Goal: Information Seeking & Learning: Learn about a topic

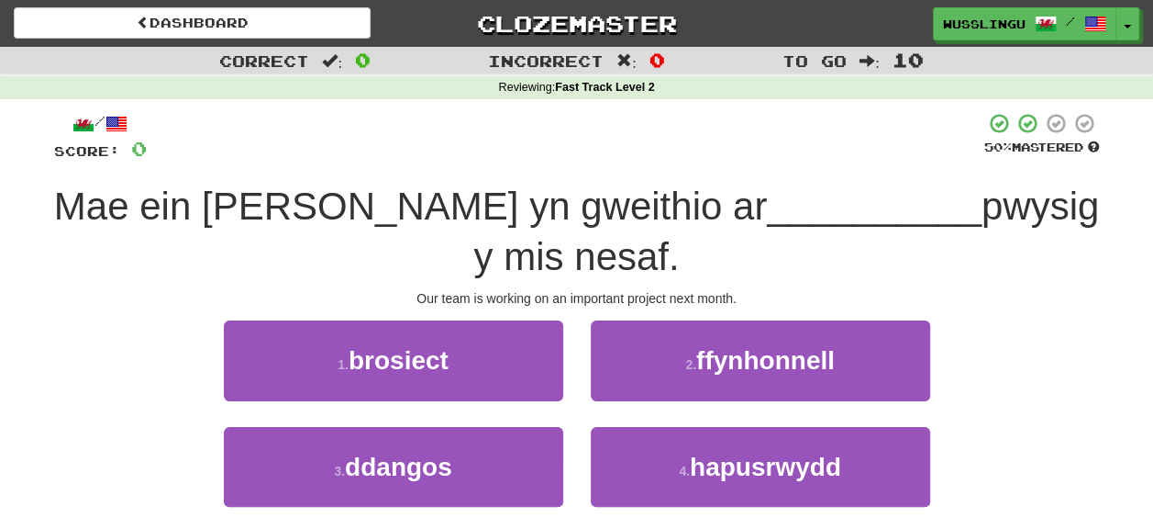
click at [532, 264] on div "/ Score: 0 50 % Mastered Mae ein [PERSON_NAME] yn gweithio ar __________ pwysig…" at bounding box center [577, 342] width 1046 height 460
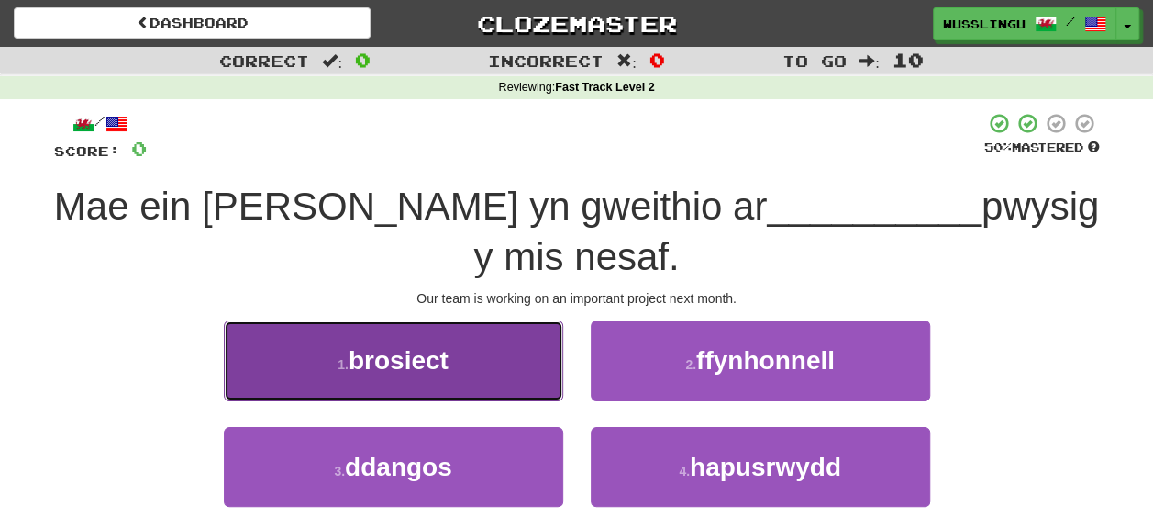
click at [519, 320] on button "1 . brosiect" at bounding box center [394, 360] width 340 height 80
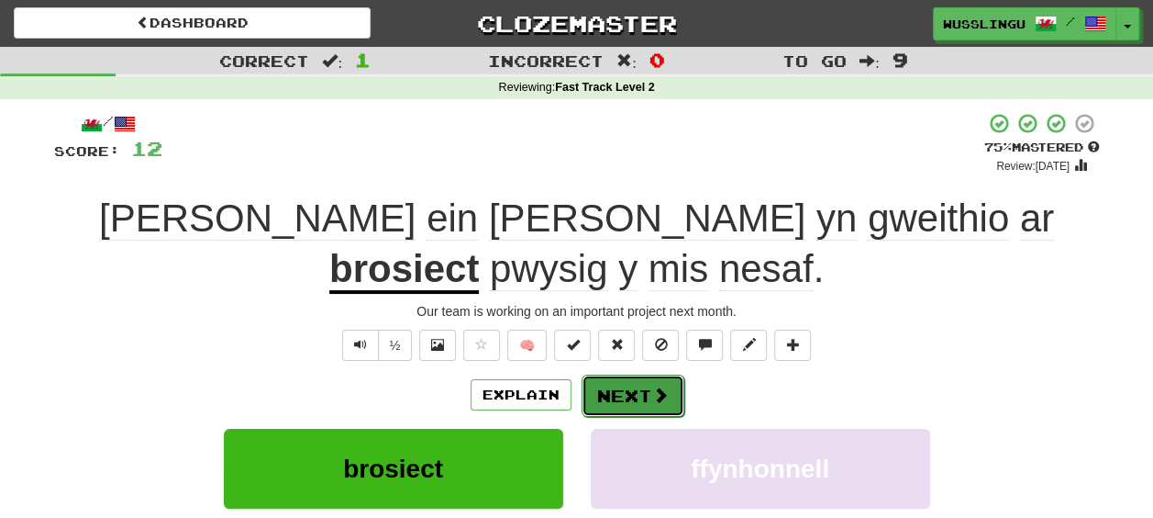
click at [672, 374] on button "Next" at bounding box center [633, 395] width 103 height 42
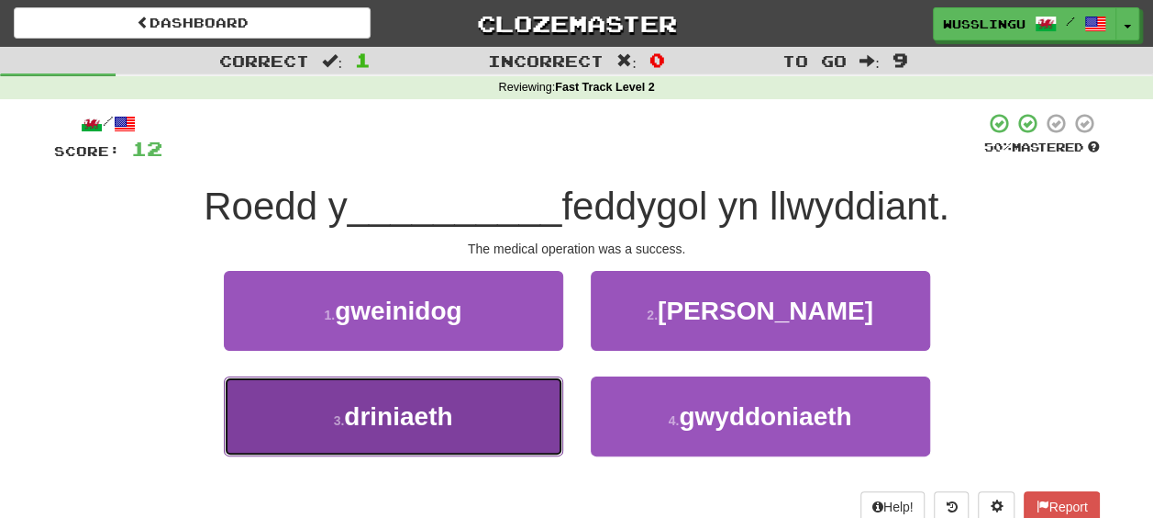
click at [492, 416] on button "3 . driniaeth" at bounding box center [394, 416] width 340 height 80
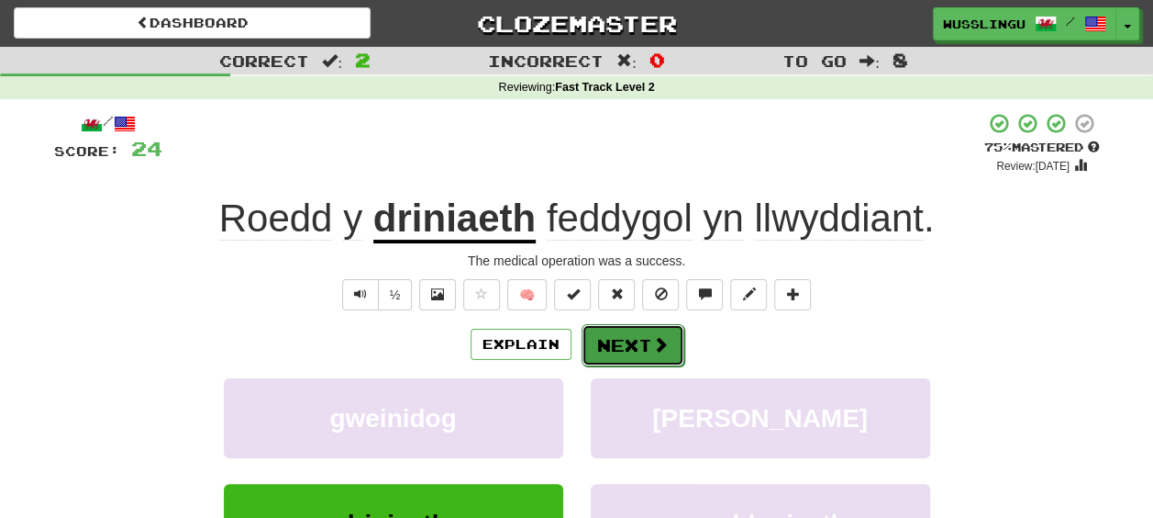
click at [637, 332] on button "Next" at bounding box center [633, 345] width 103 height 42
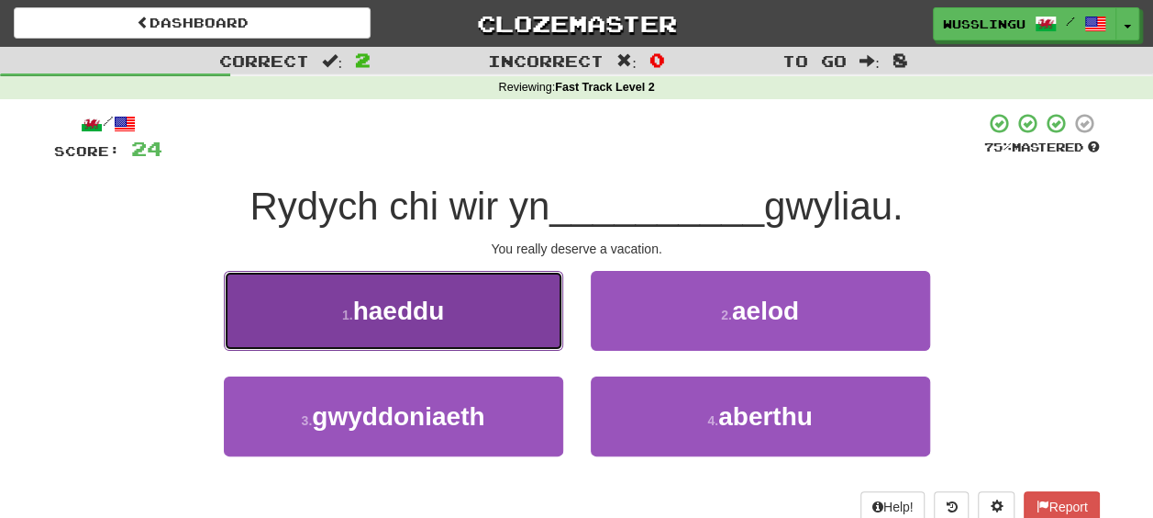
click at [545, 320] on button "1 . haeddu" at bounding box center [394, 311] width 340 height 80
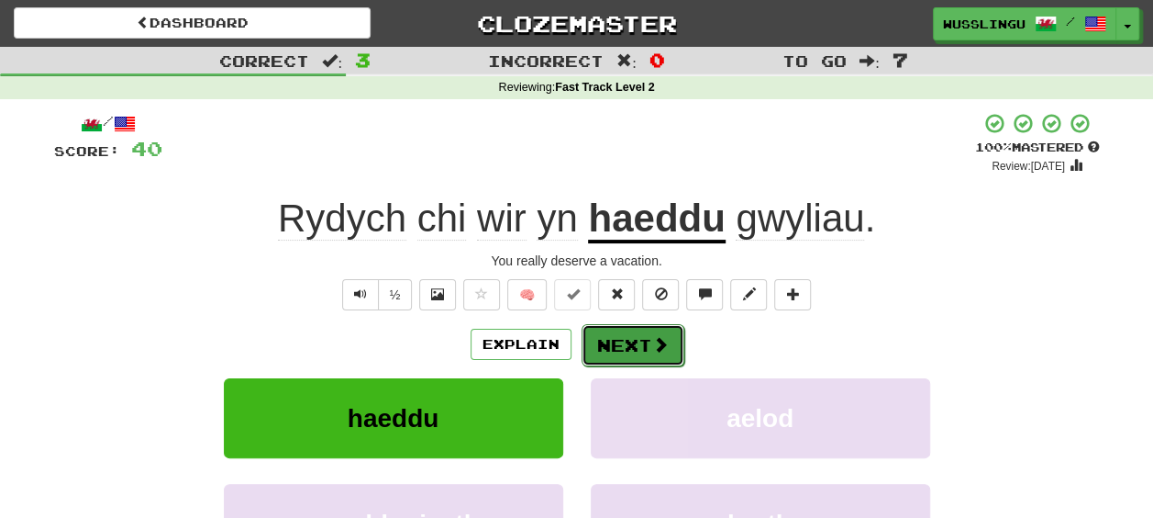
click at [611, 336] on button "Next" at bounding box center [633, 345] width 103 height 42
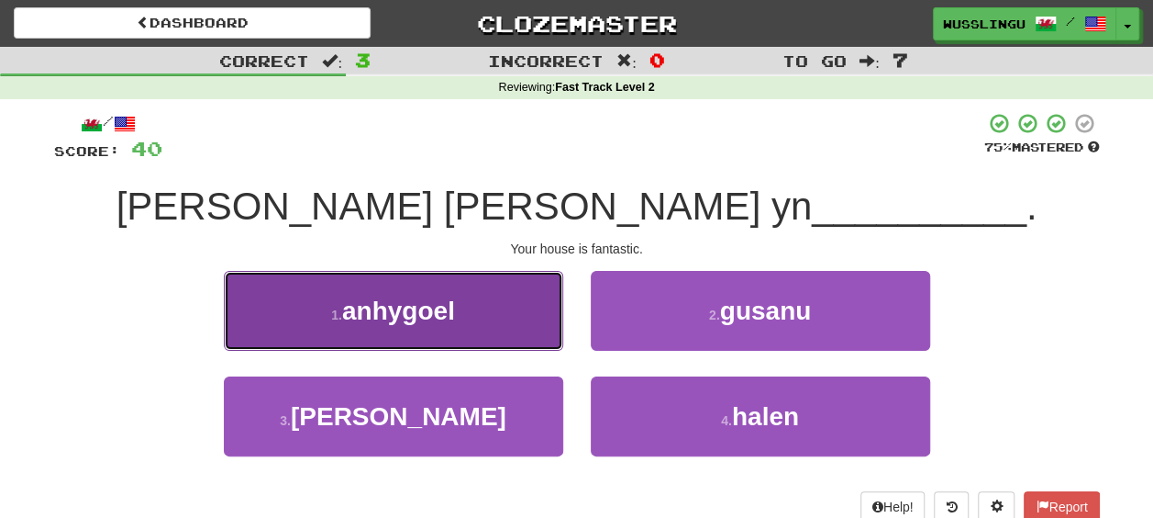
click at [530, 323] on button "1 . anhygoel" at bounding box center [394, 311] width 340 height 80
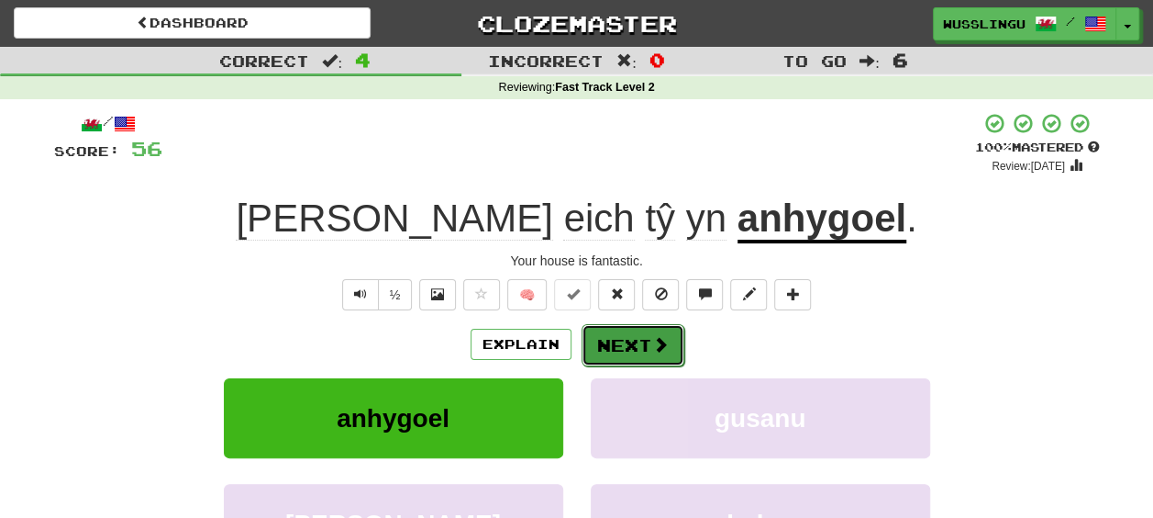
click at [618, 348] on button "Next" at bounding box center [633, 345] width 103 height 42
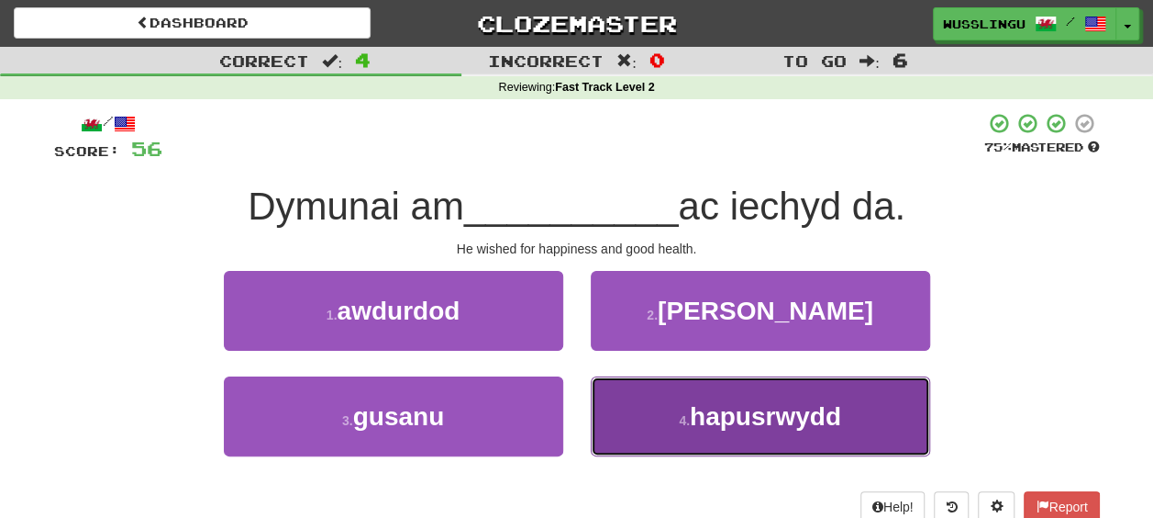
click at [632, 416] on button "4 . hapusrwydd" at bounding box center [761, 416] width 340 height 80
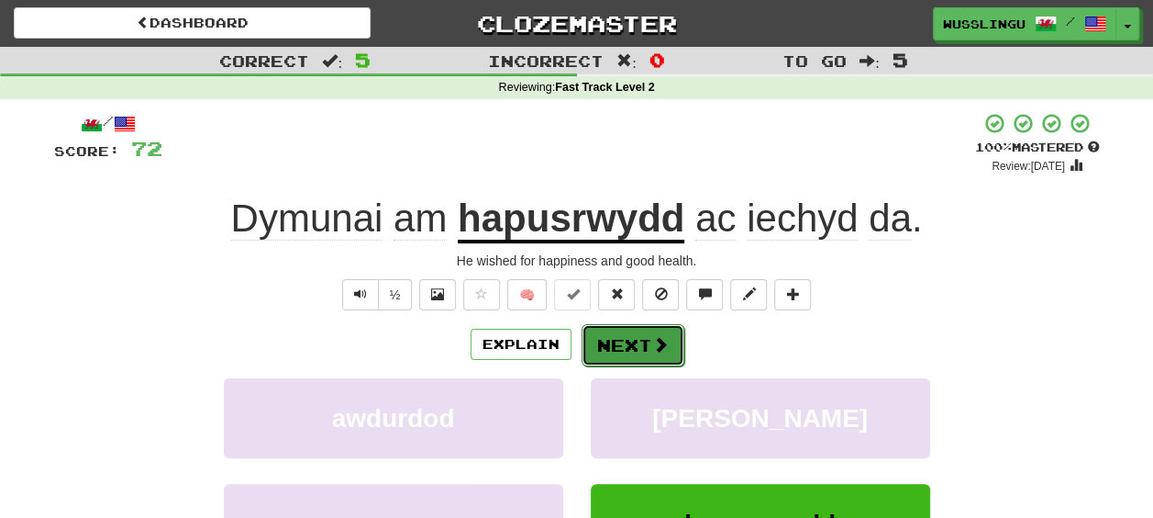
click at [639, 338] on button "Next" at bounding box center [633, 345] width 103 height 42
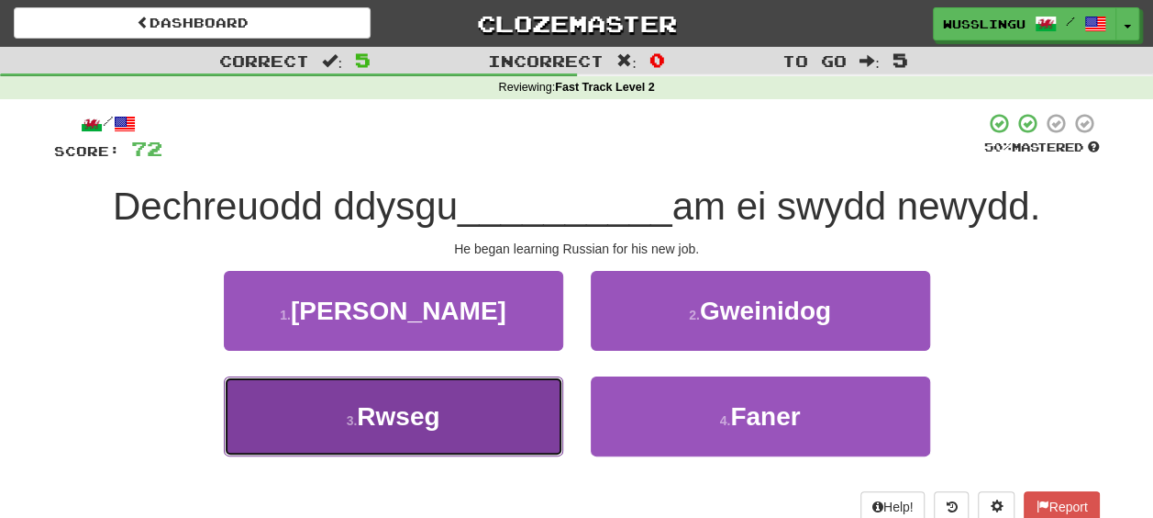
click at [514, 404] on button "3 . Rwseg" at bounding box center [394, 416] width 340 height 80
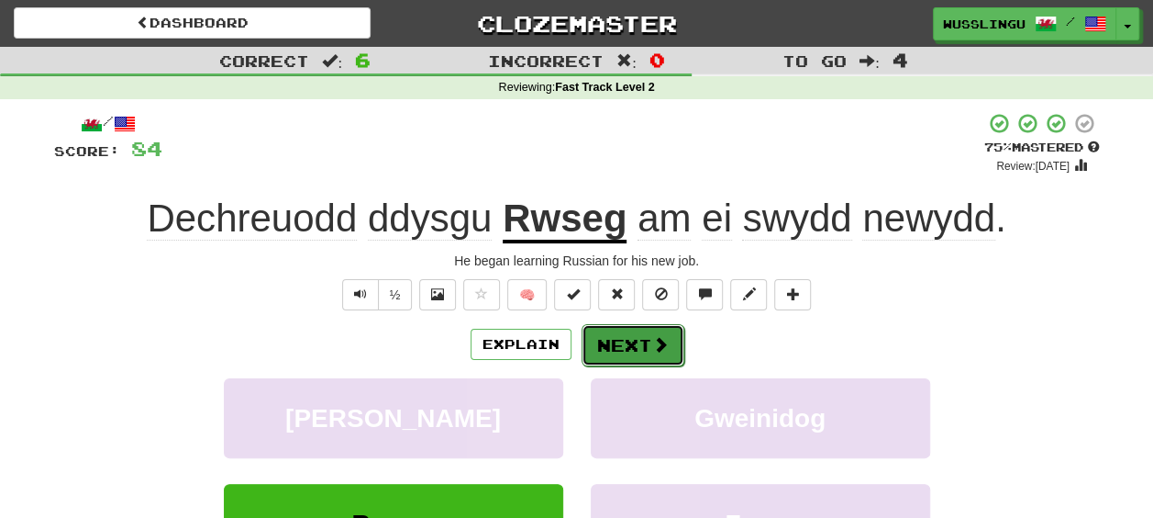
click at [631, 341] on button "Next" at bounding box center [633, 345] width 103 height 42
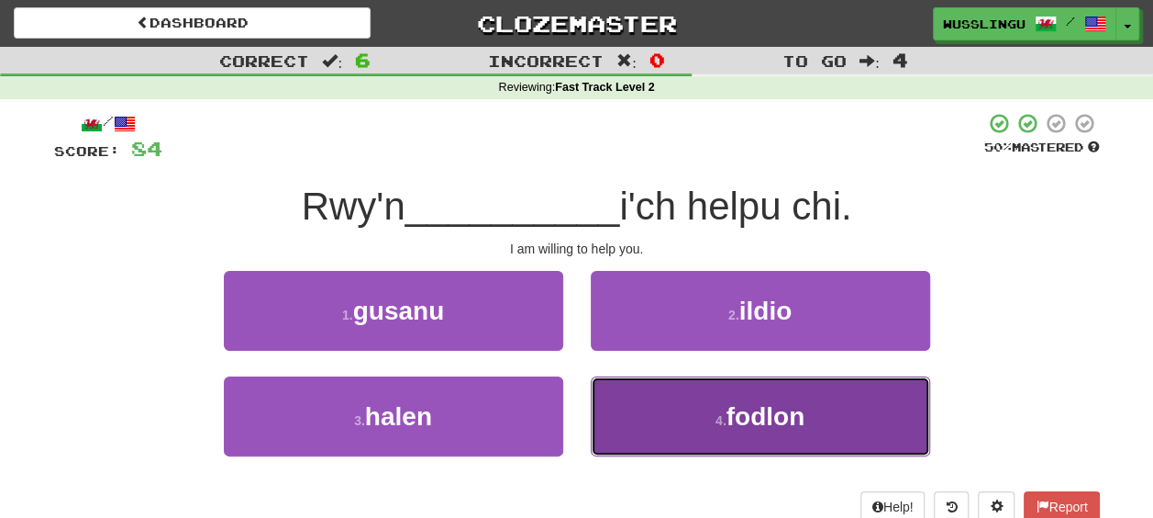
click at [615, 389] on button "4 . fodlon" at bounding box center [761, 416] width 340 height 80
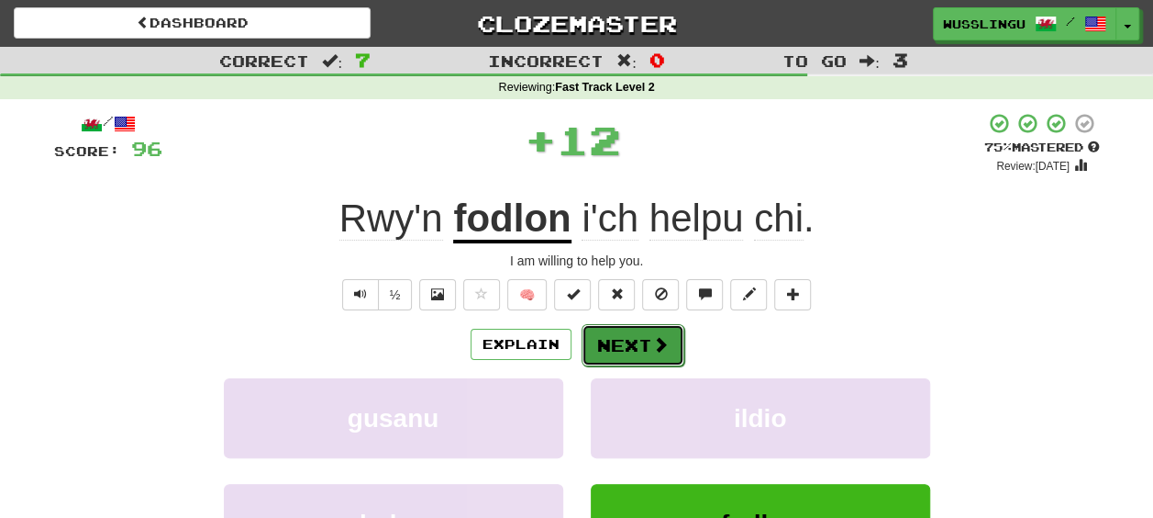
click at [618, 336] on button "Next" at bounding box center [633, 345] width 103 height 42
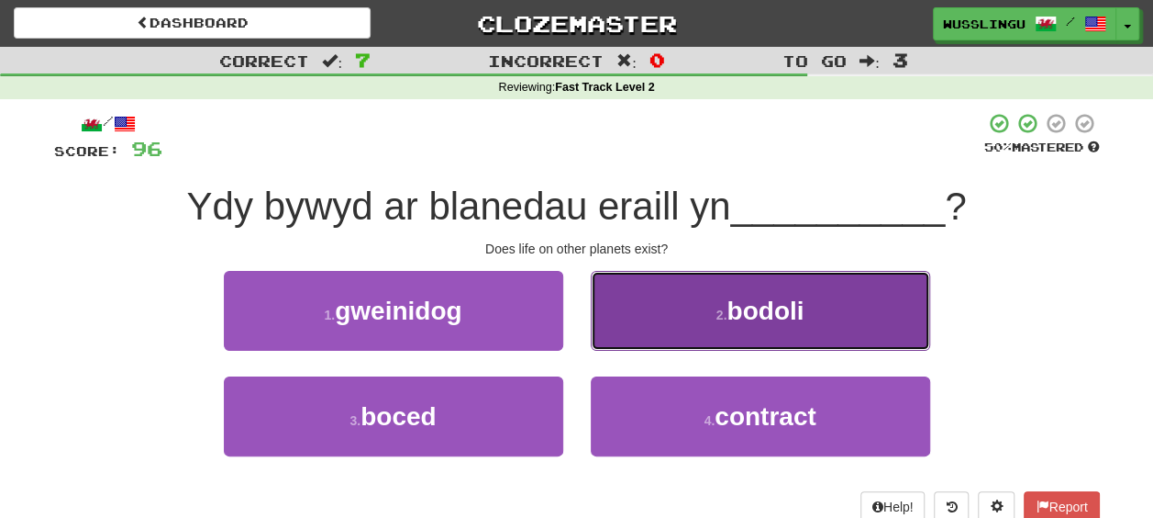
click at [653, 305] on button "2 . bodoli" at bounding box center [761, 311] width 340 height 80
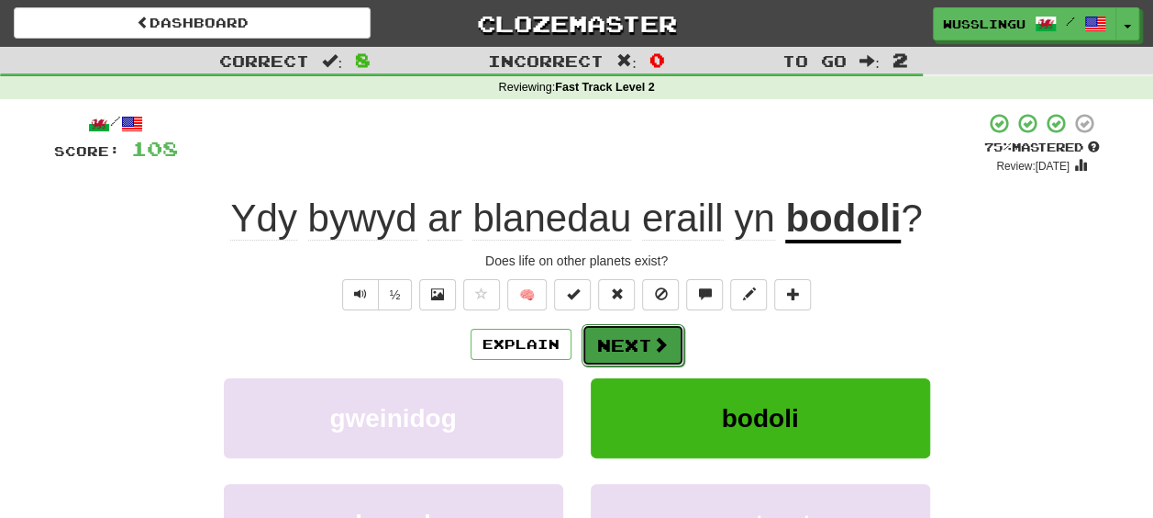
click at [640, 340] on button "Next" at bounding box center [633, 345] width 103 height 42
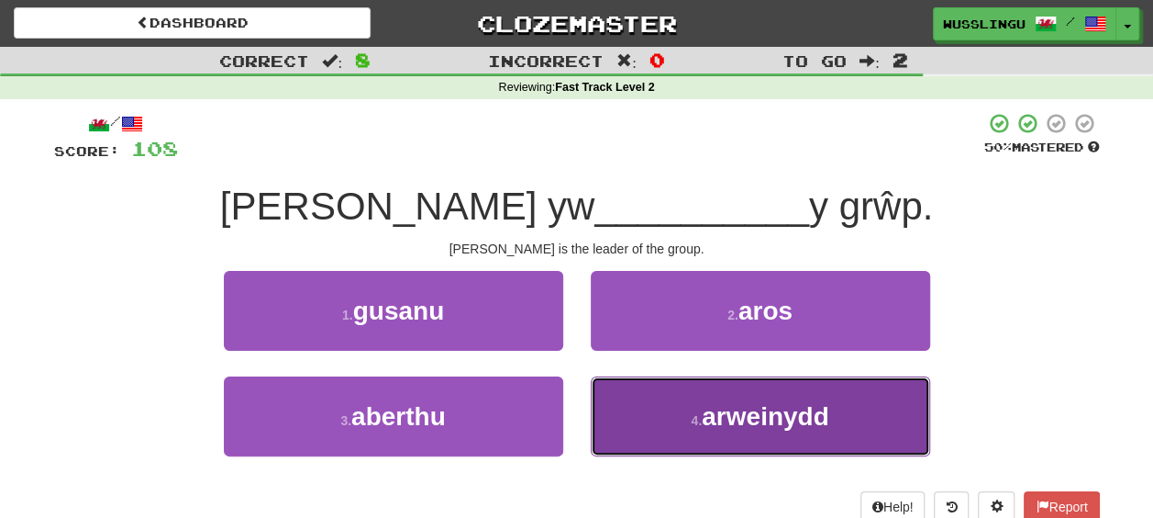
click at [655, 406] on button "4 . arweinydd" at bounding box center [761, 416] width 340 height 80
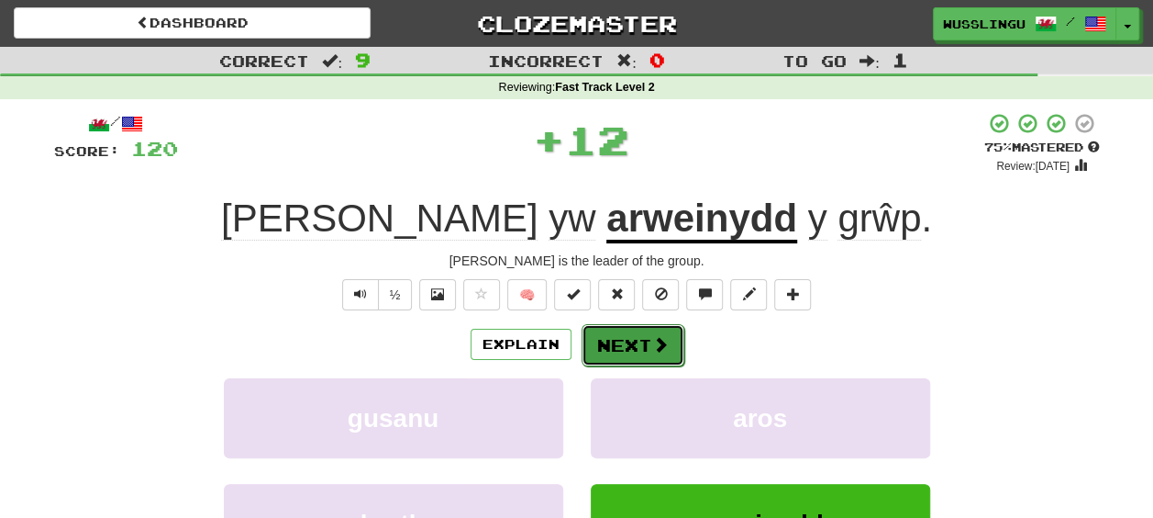
click at [635, 344] on button "Next" at bounding box center [633, 345] width 103 height 42
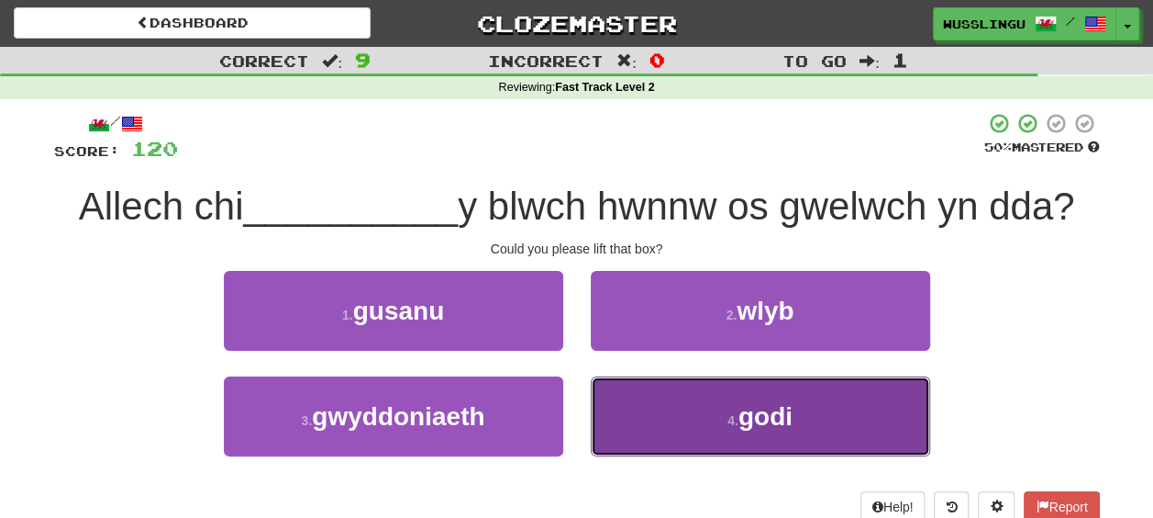
click at [661, 388] on button "4 . godi" at bounding box center [761, 416] width 340 height 80
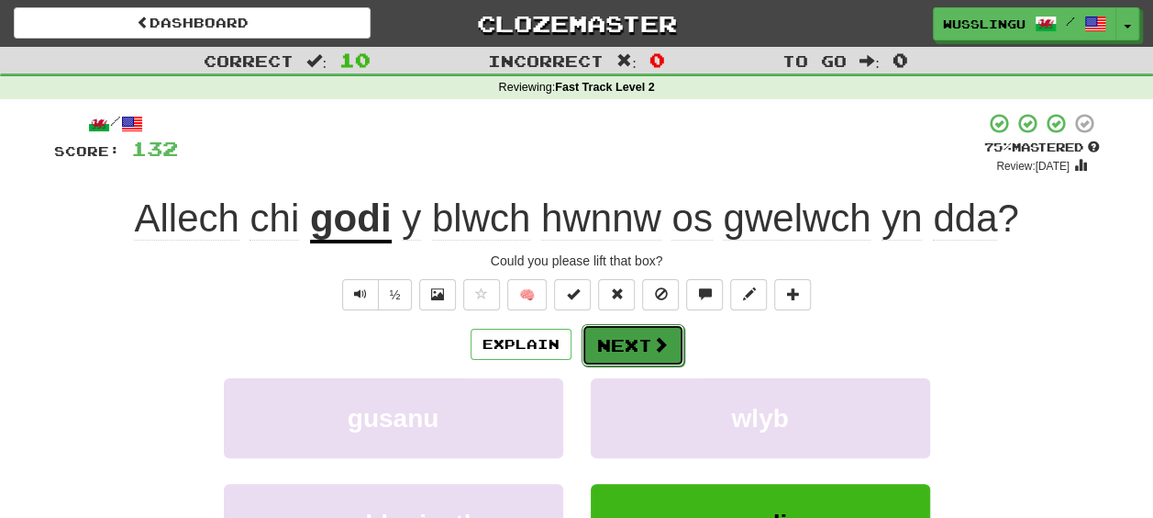
click at [638, 353] on button "Next" at bounding box center [633, 345] width 103 height 42
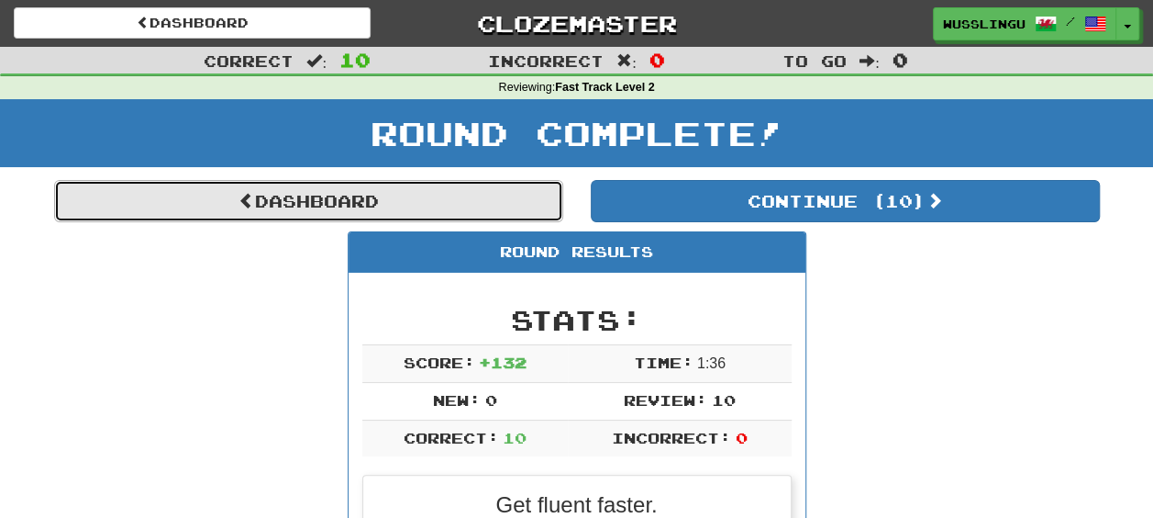
click at [411, 201] on link "Dashboard" at bounding box center [308, 201] width 509 height 42
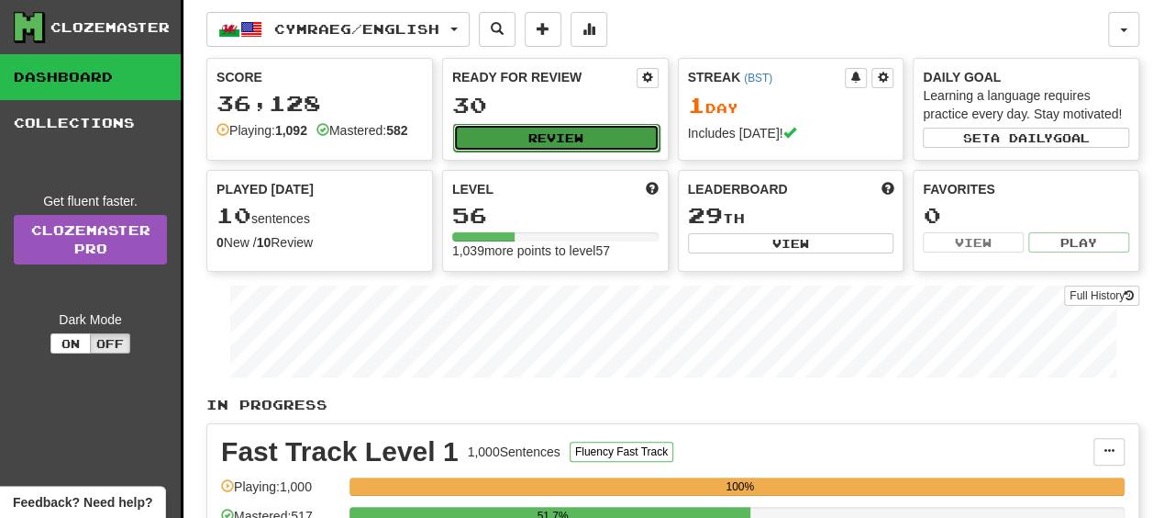
click at [562, 128] on button "Review" at bounding box center [556, 138] width 206 height 28
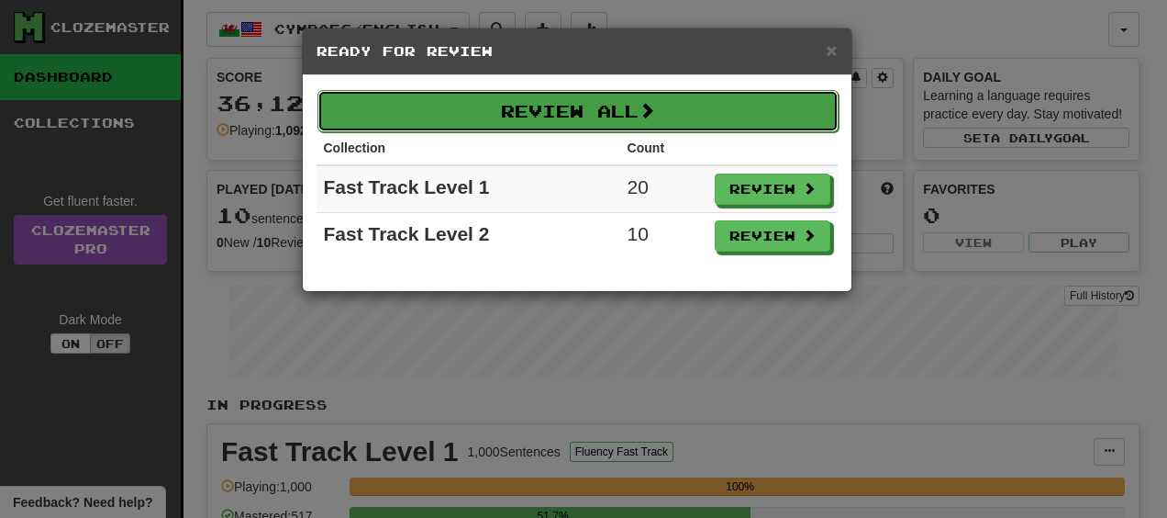
click at [696, 110] on button "Review All" at bounding box center [577, 111] width 521 height 42
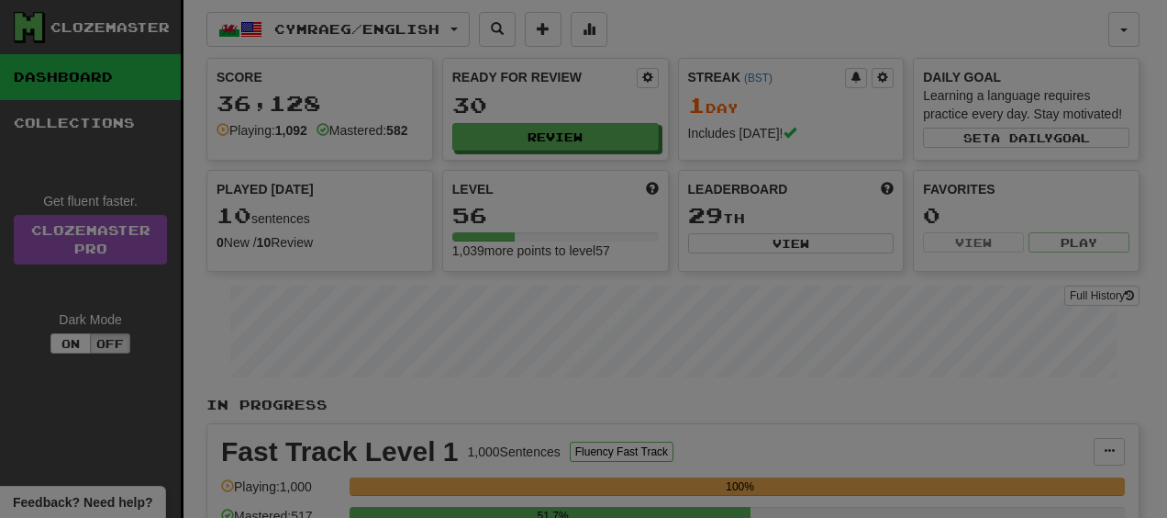
select select "**"
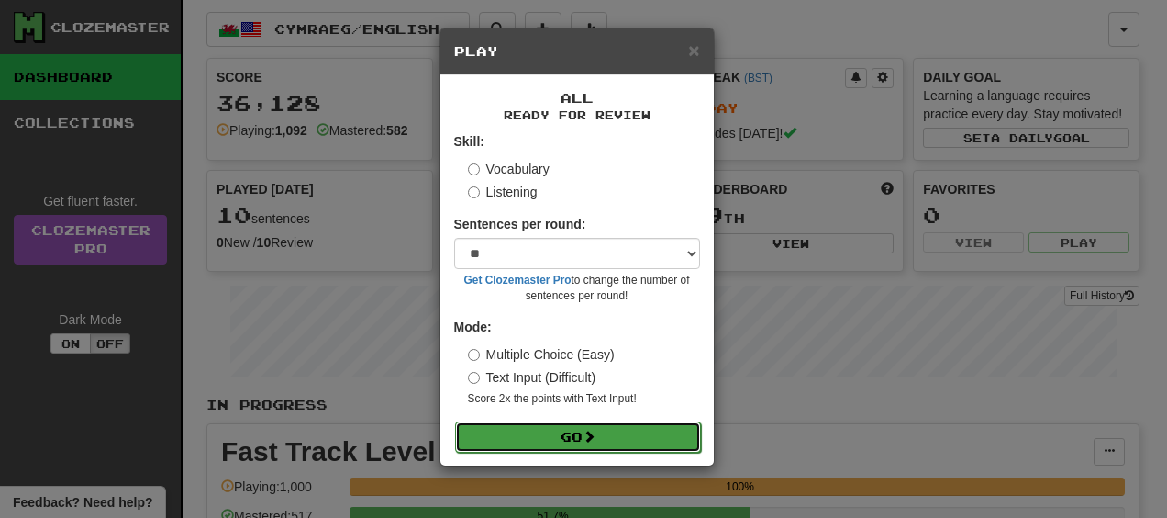
click at [587, 446] on button "Go" at bounding box center [578, 436] width 246 height 31
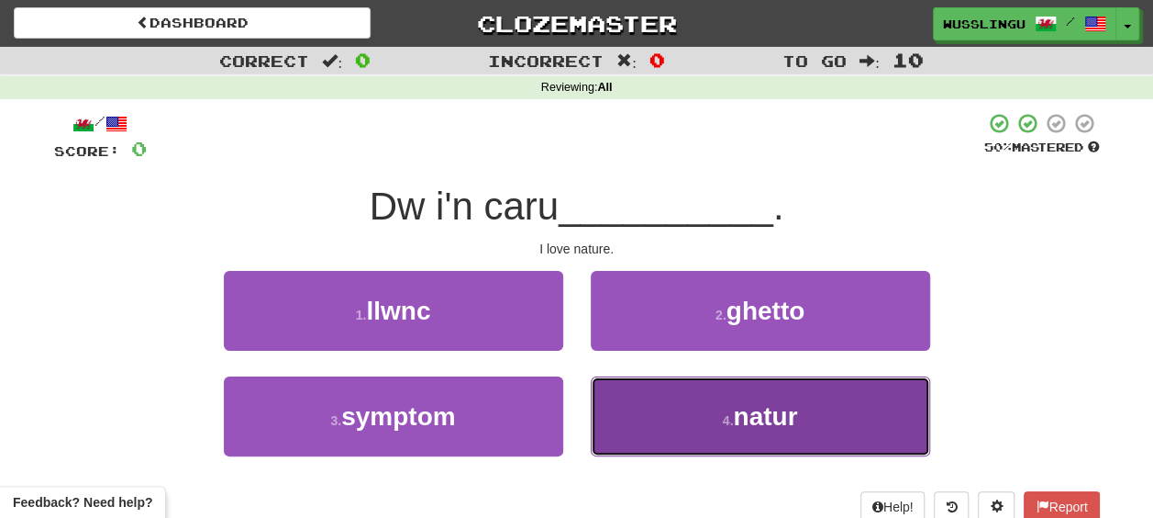
click at [651, 396] on button "4 . natur" at bounding box center [761, 416] width 340 height 80
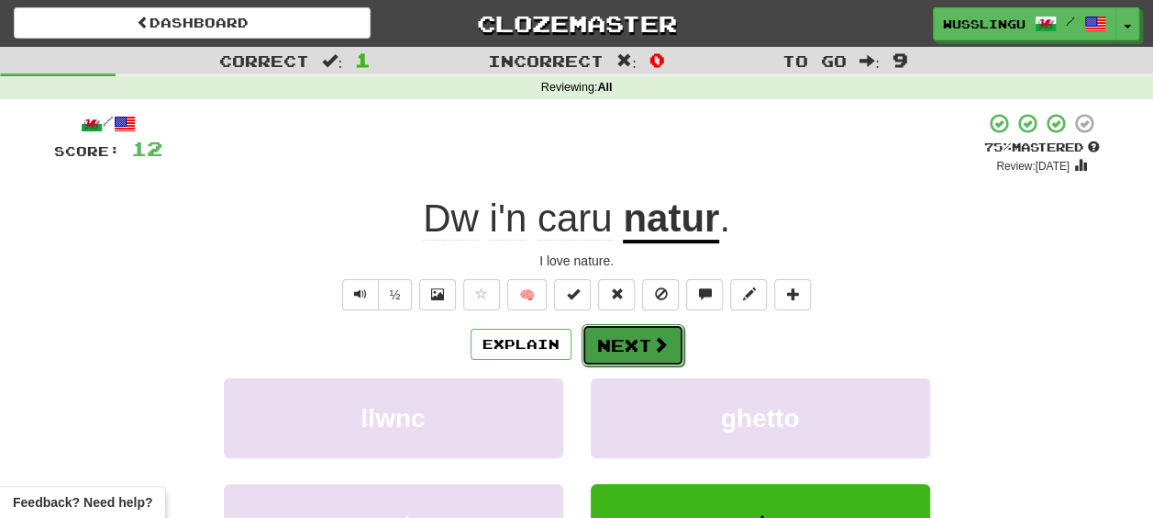
click at [640, 342] on button "Next" at bounding box center [633, 345] width 103 height 42
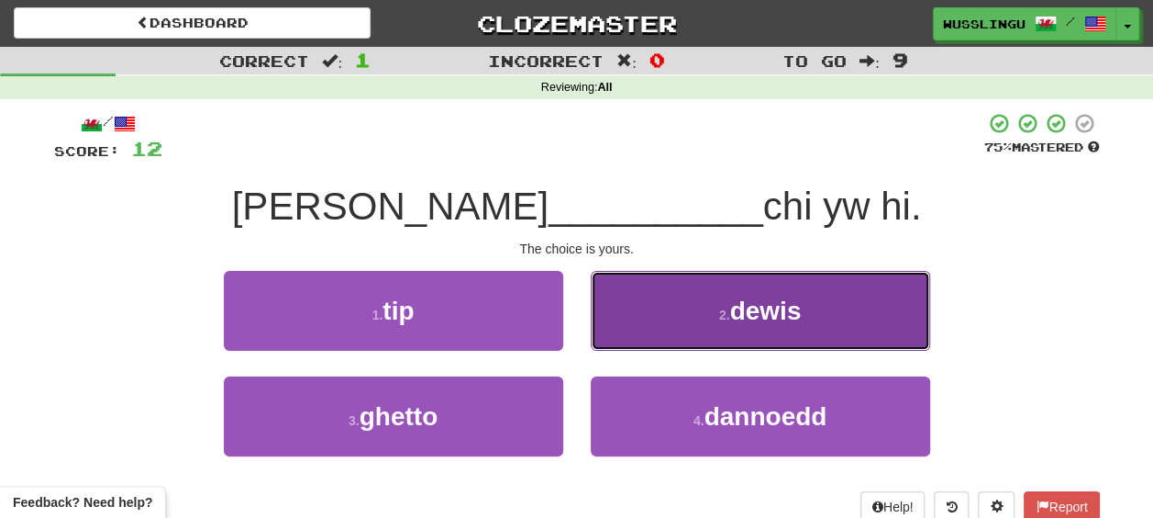
click at [629, 319] on button "2 . dewis" at bounding box center [761, 311] width 340 height 80
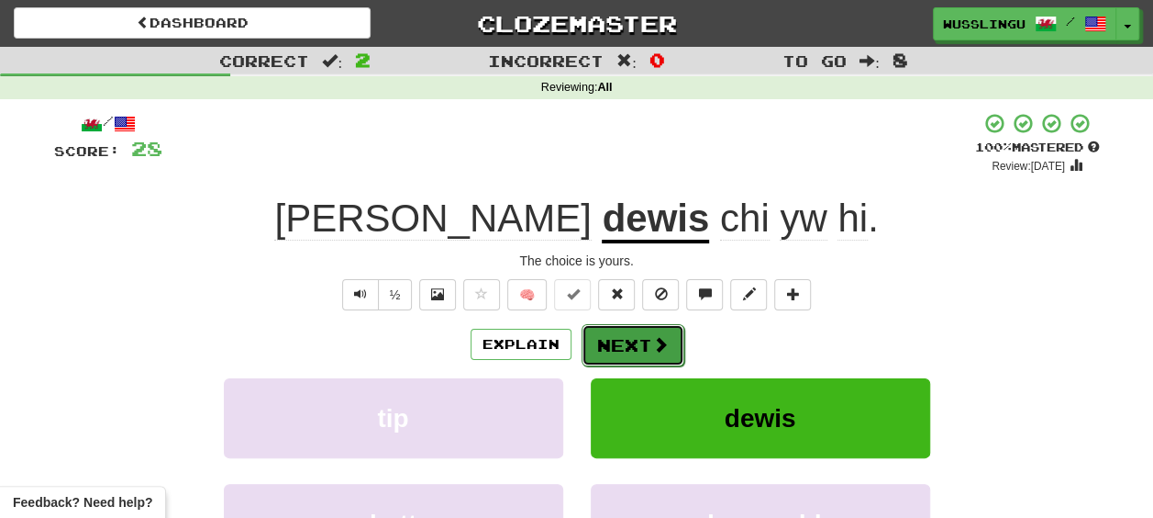
click at [619, 340] on button "Next" at bounding box center [633, 345] width 103 height 42
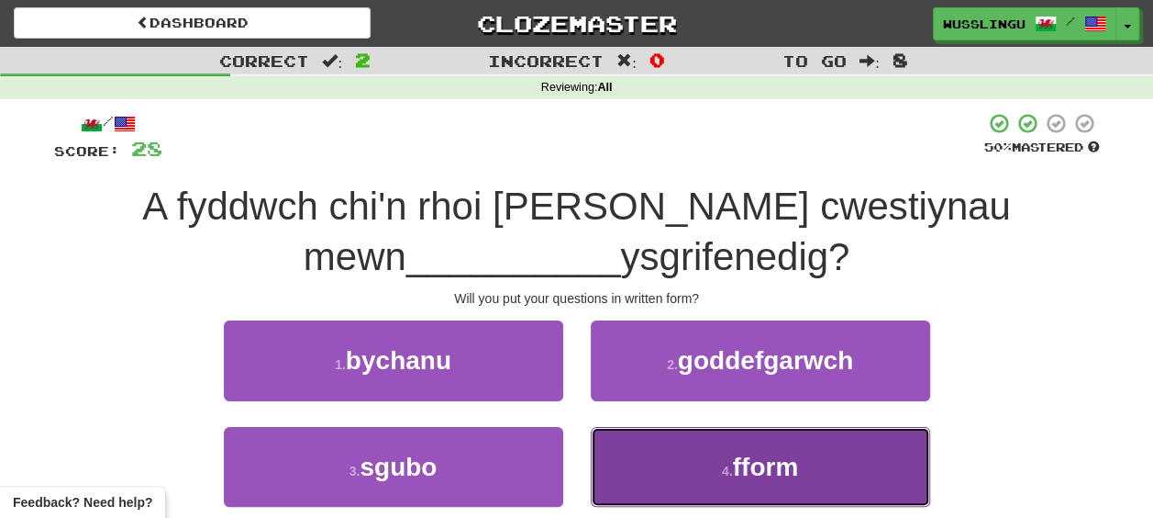
click at [644, 447] on button "4 . fform" at bounding box center [761, 467] width 340 height 80
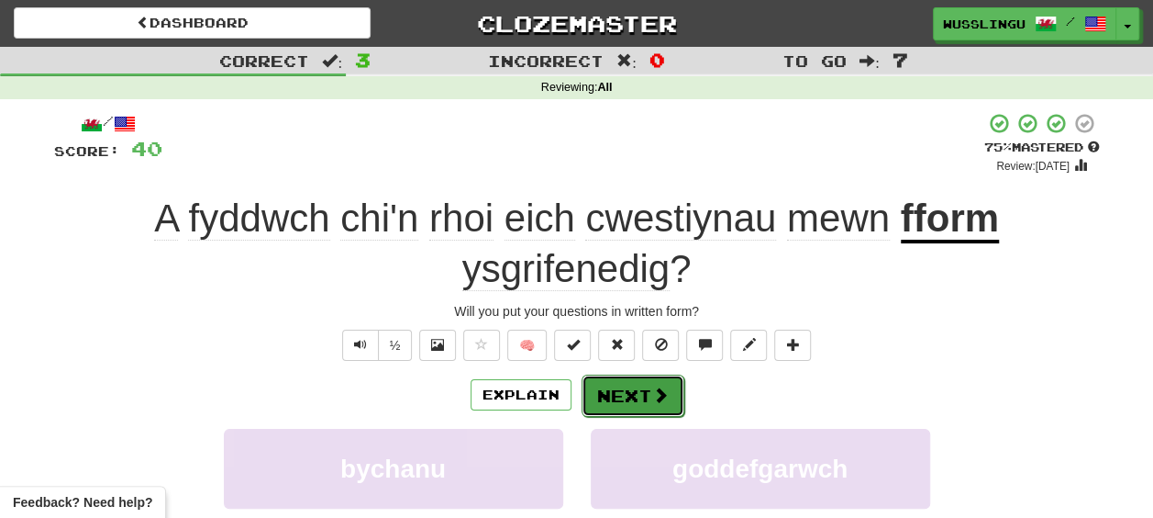
click at [647, 390] on button "Next" at bounding box center [633, 395] width 103 height 42
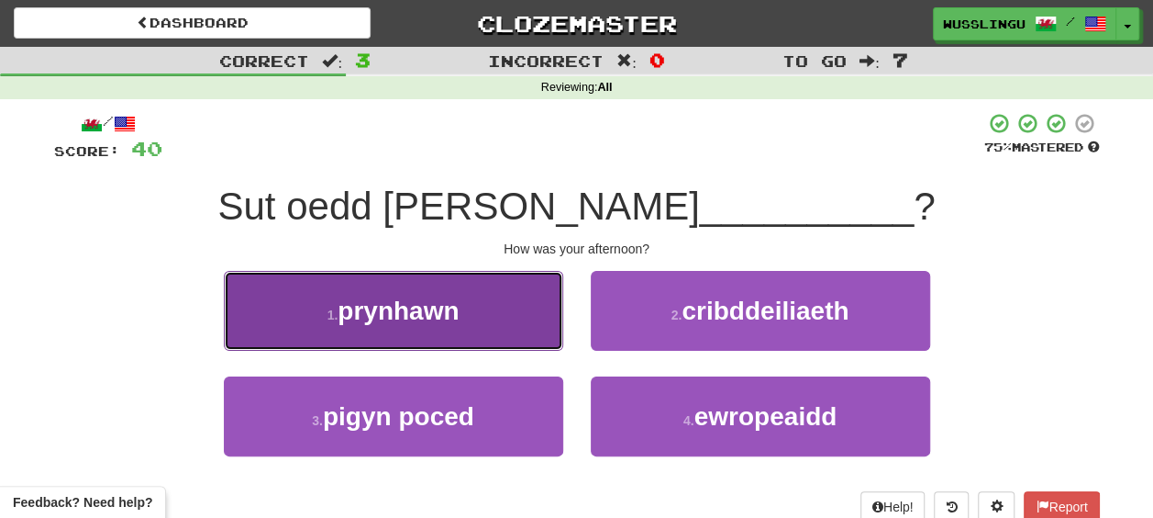
click at [540, 325] on button "1 . prynhawn" at bounding box center [394, 311] width 340 height 80
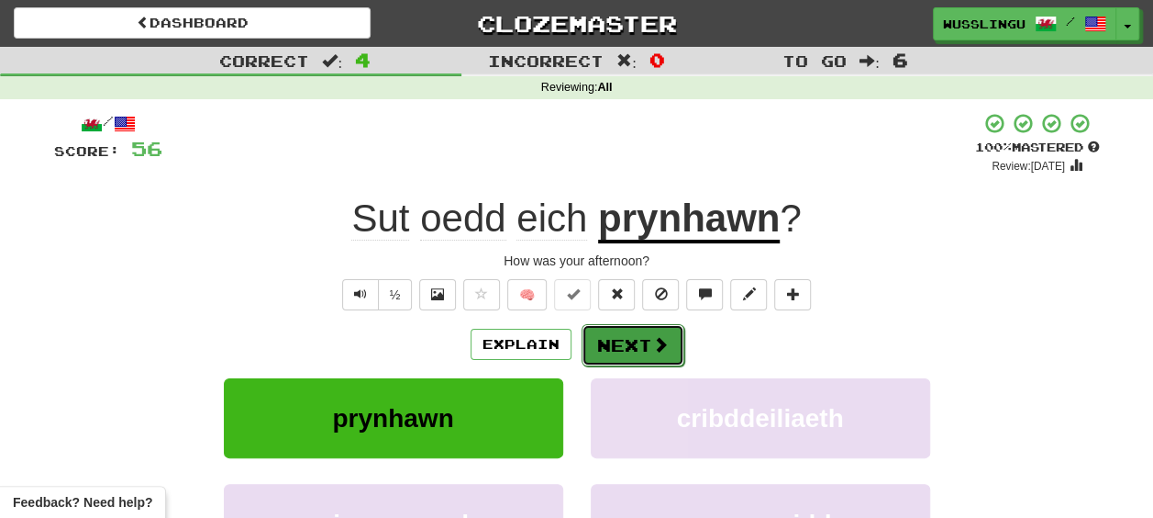
click at [603, 345] on button "Next" at bounding box center [633, 345] width 103 height 42
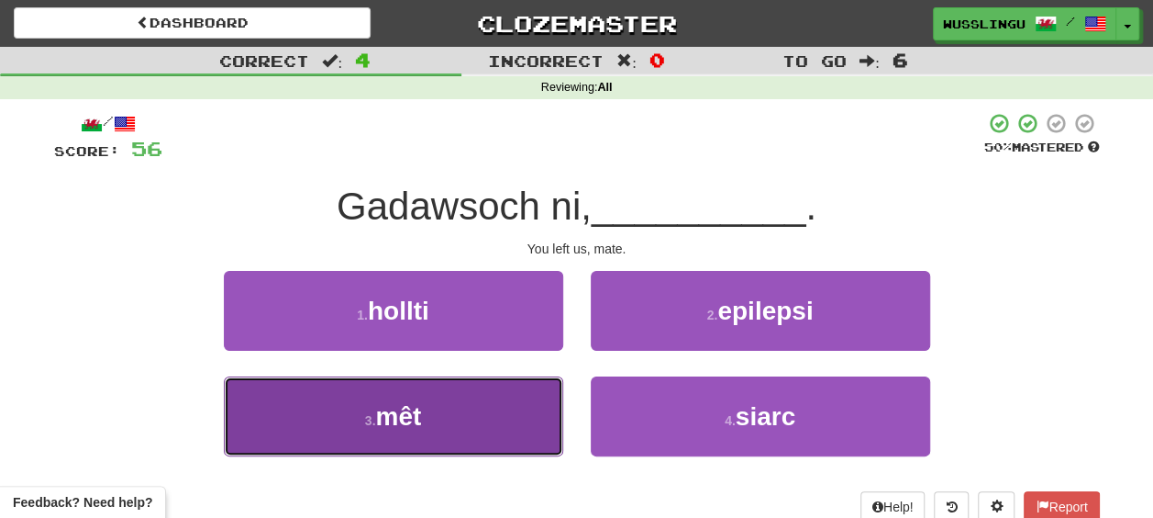
click at [537, 397] on button "3 . mêt" at bounding box center [394, 416] width 340 height 80
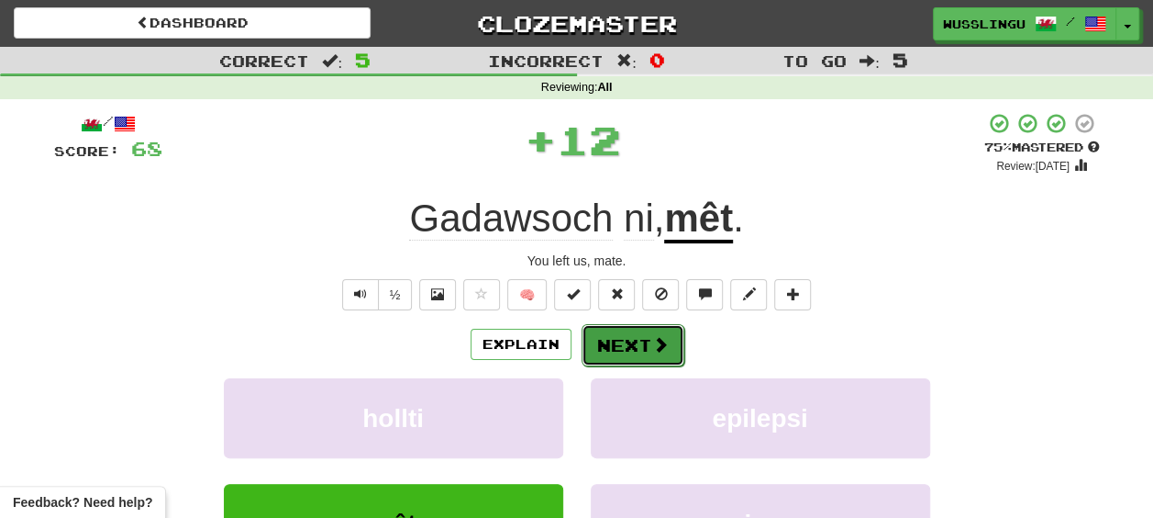
click at [619, 334] on button "Next" at bounding box center [633, 345] width 103 height 42
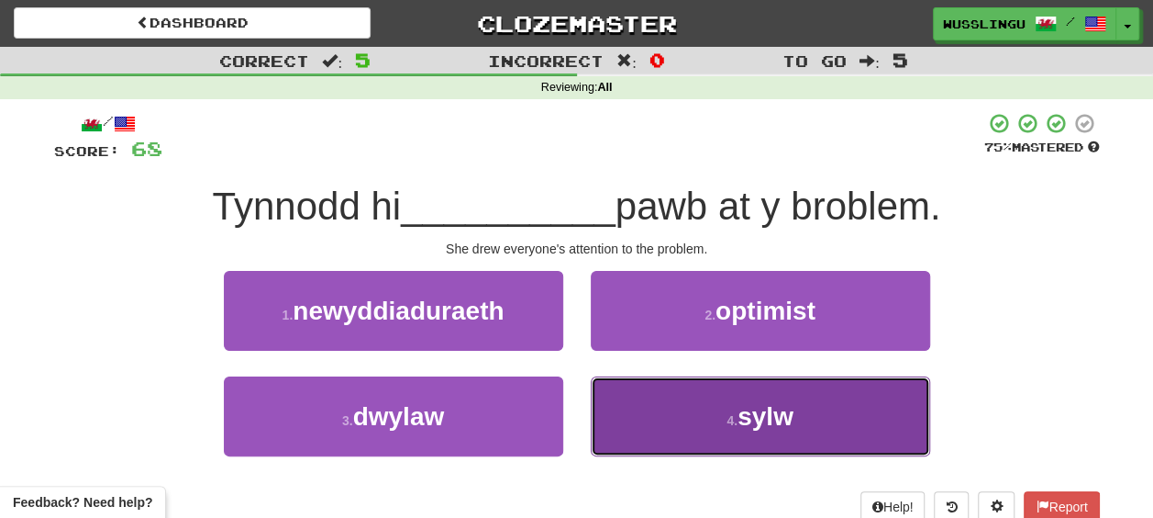
click at [637, 397] on button "4 . sylw" at bounding box center [761, 416] width 340 height 80
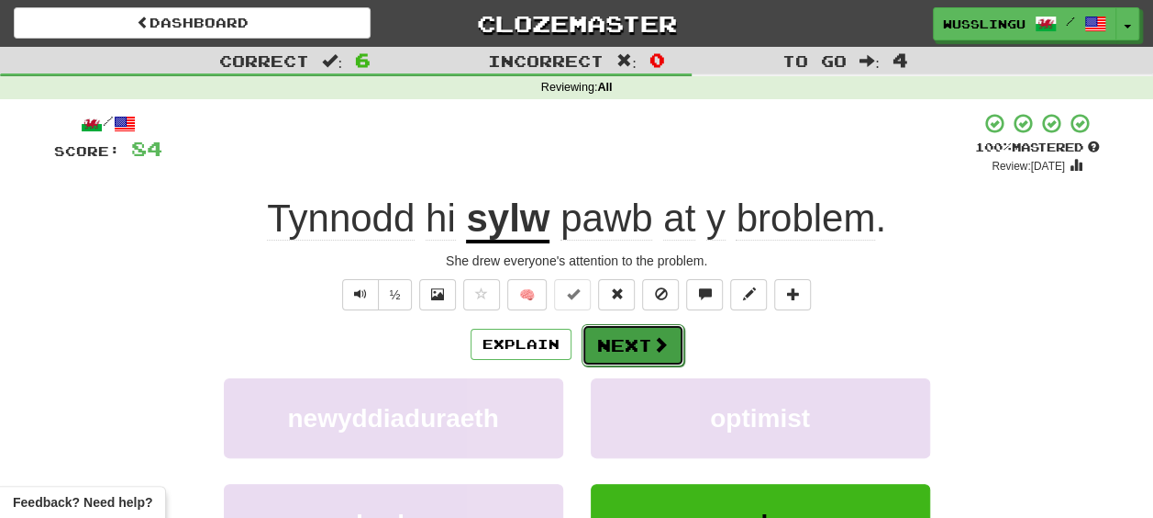
click at [611, 353] on button "Next" at bounding box center [633, 345] width 103 height 42
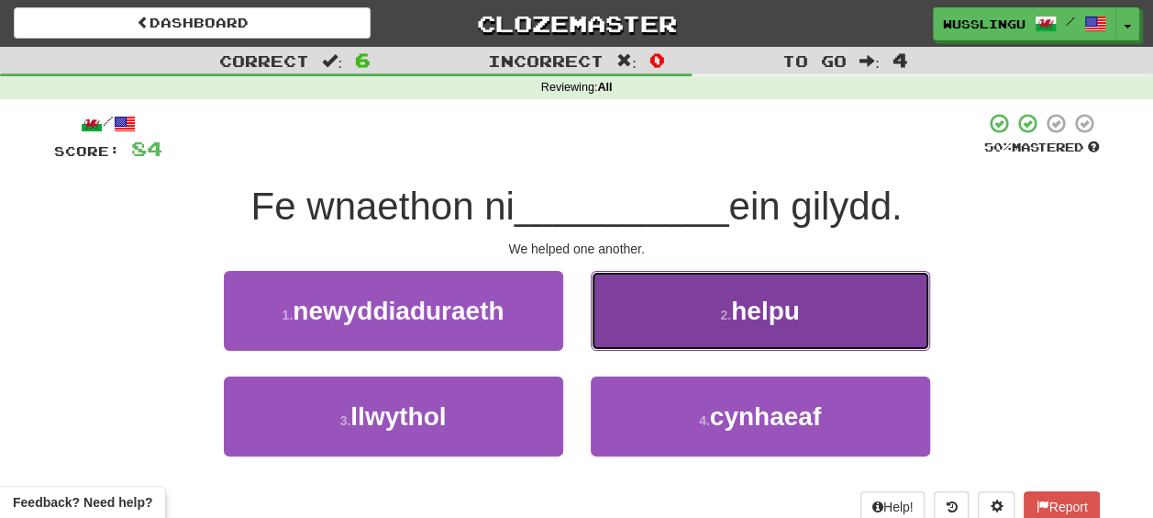
click at [646, 330] on button "2 . helpu" at bounding box center [761, 311] width 340 height 80
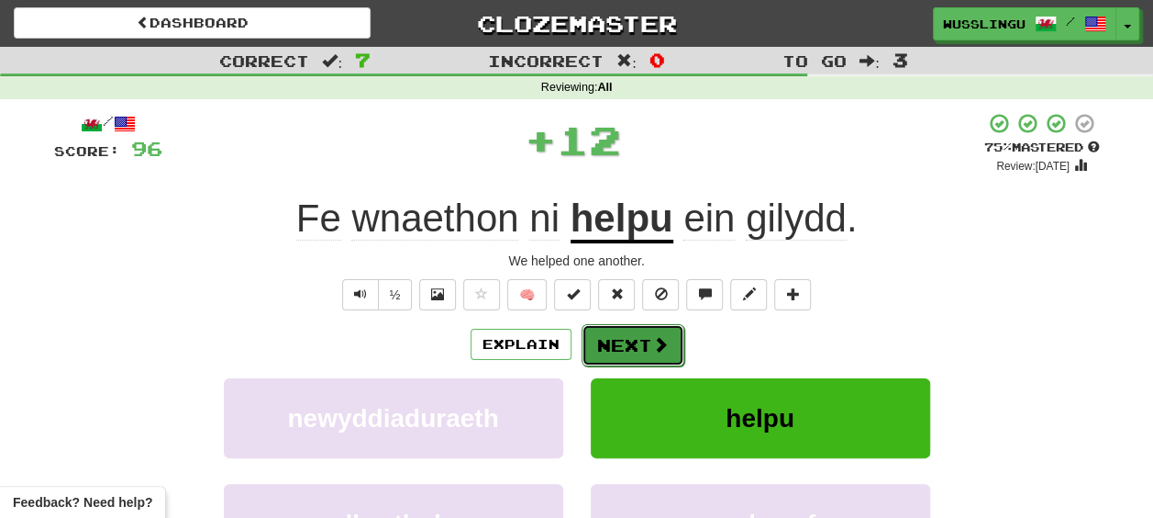
click at [624, 341] on button "Next" at bounding box center [633, 345] width 103 height 42
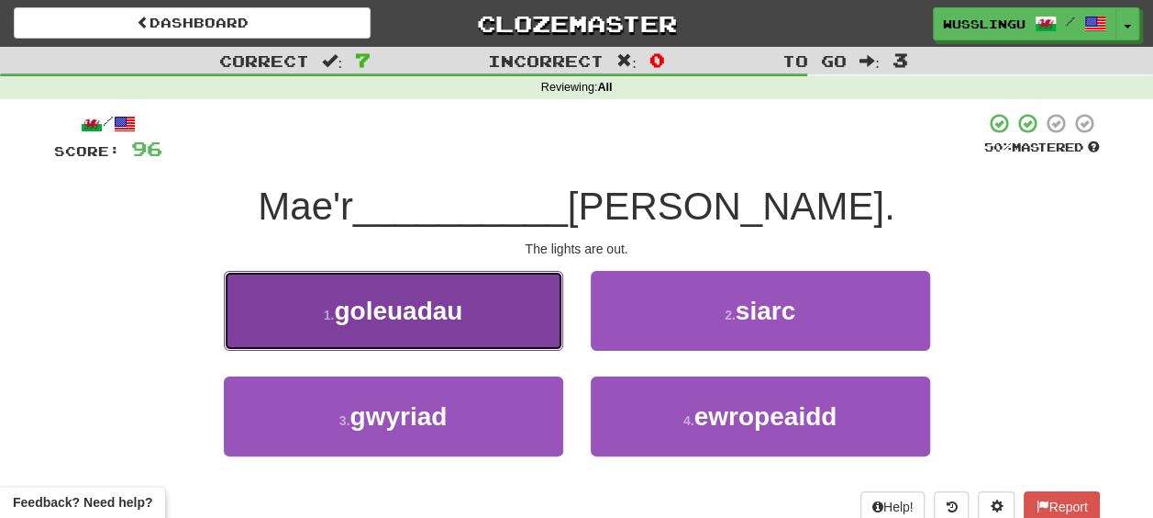
click at [541, 334] on button "1 . goleuadau" at bounding box center [394, 311] width 340 height 80
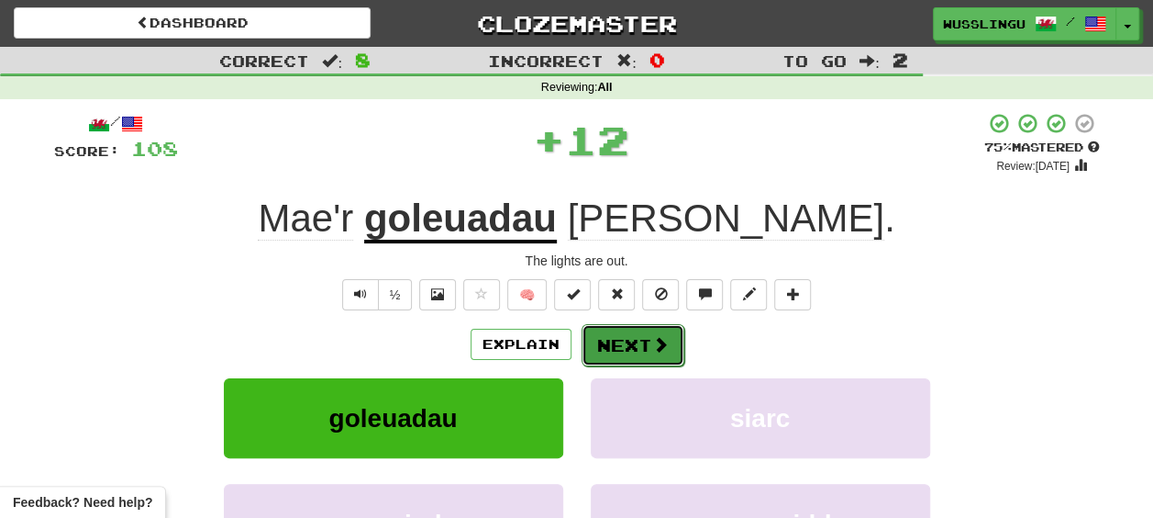
click at [624, 339] on button "Next" at bounding box center [633, 345] width 103 height 42
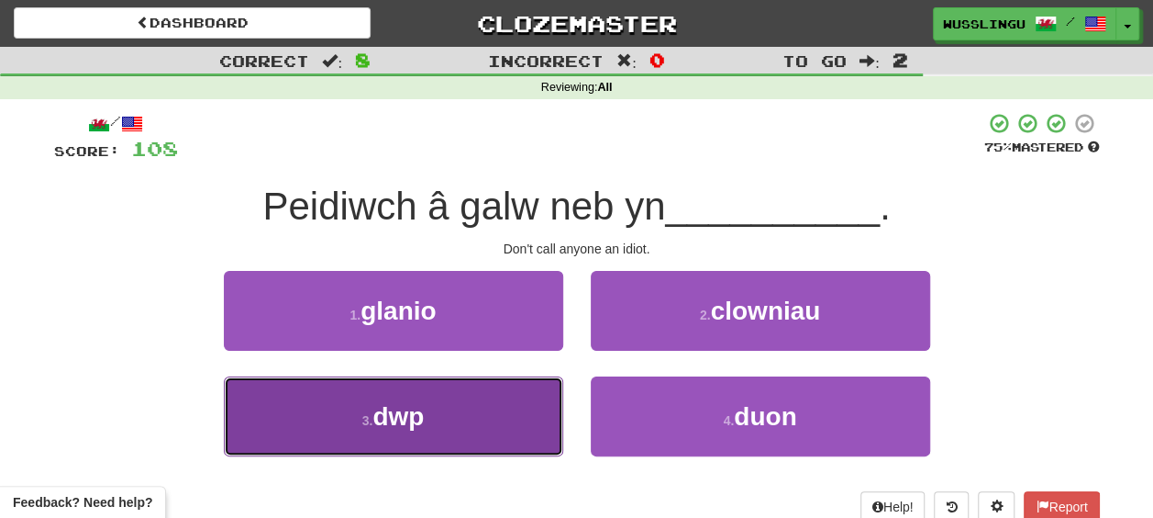
click at [547, 385] on button "3 . dwp" at bounding box center [394, 416] width 340 height 80
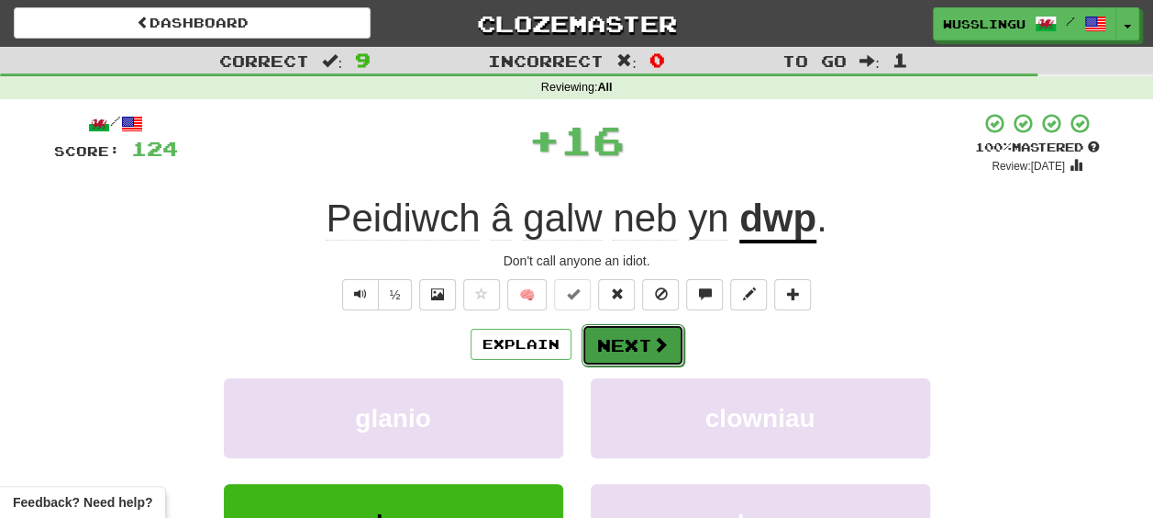
click at [633, 334] on button "Next" at bounding box center [633, 345] width 103 height 42
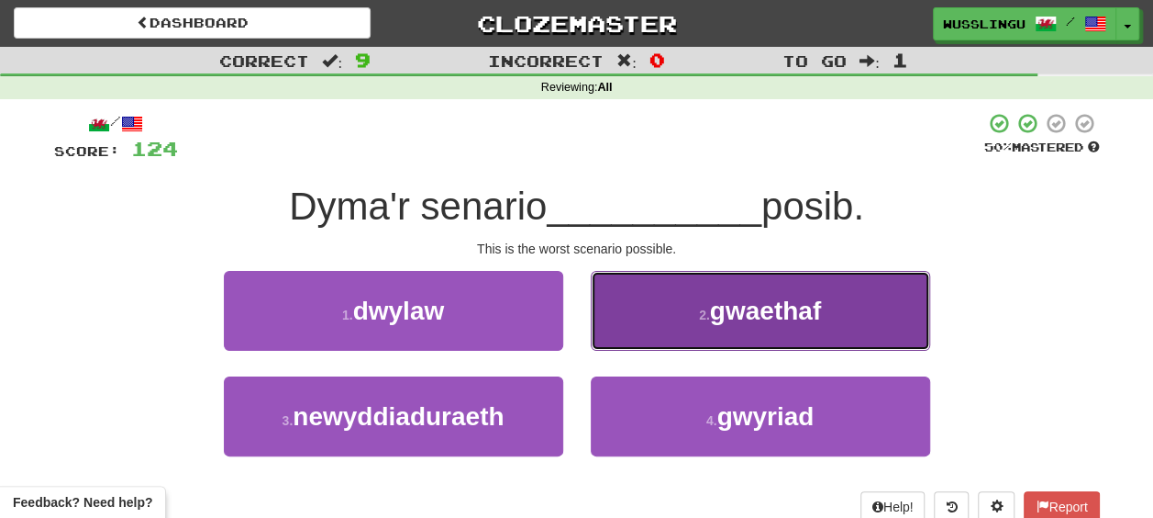
click at [630, 328] on button "2 . gwaethaf" at bounding box center [761, 311] width 340 height 80
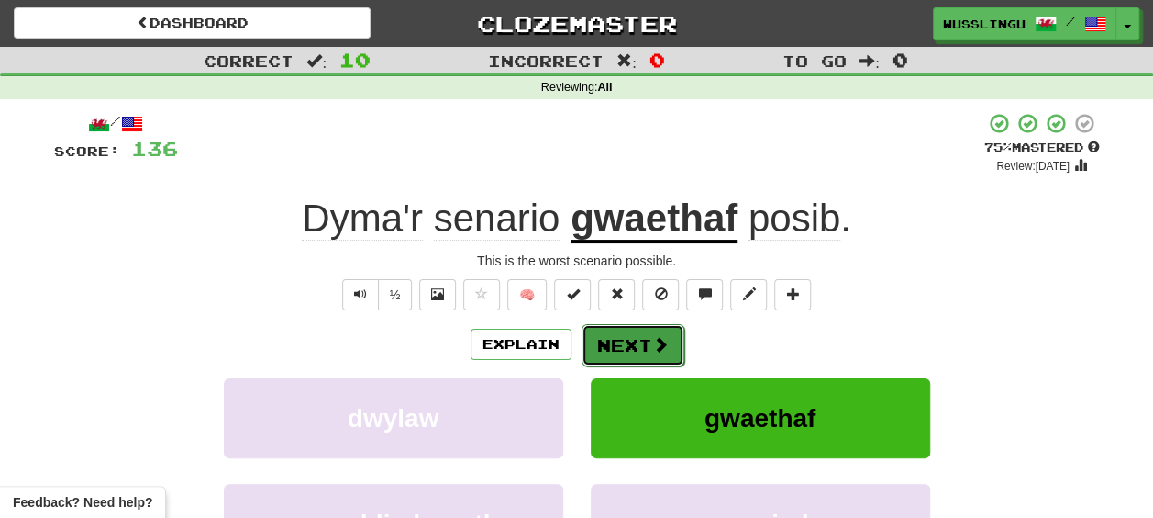
click at [627, 330] on button "Next" at bounding box center [633, 345] width 103 height 42
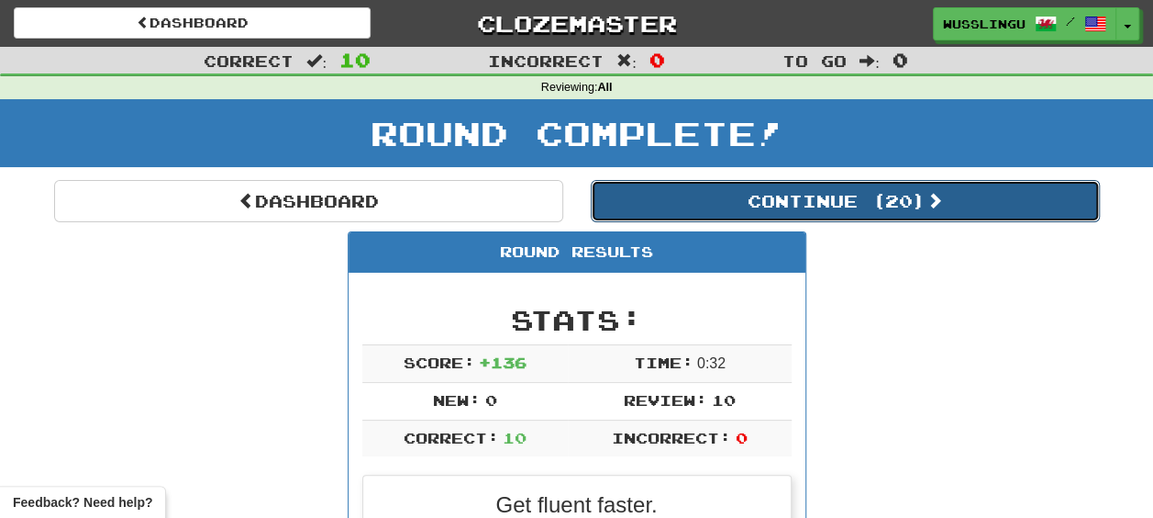
click at [677, 191] on button "Continue ( 20 )" at bounding box center [845, 201] width 509 height 42
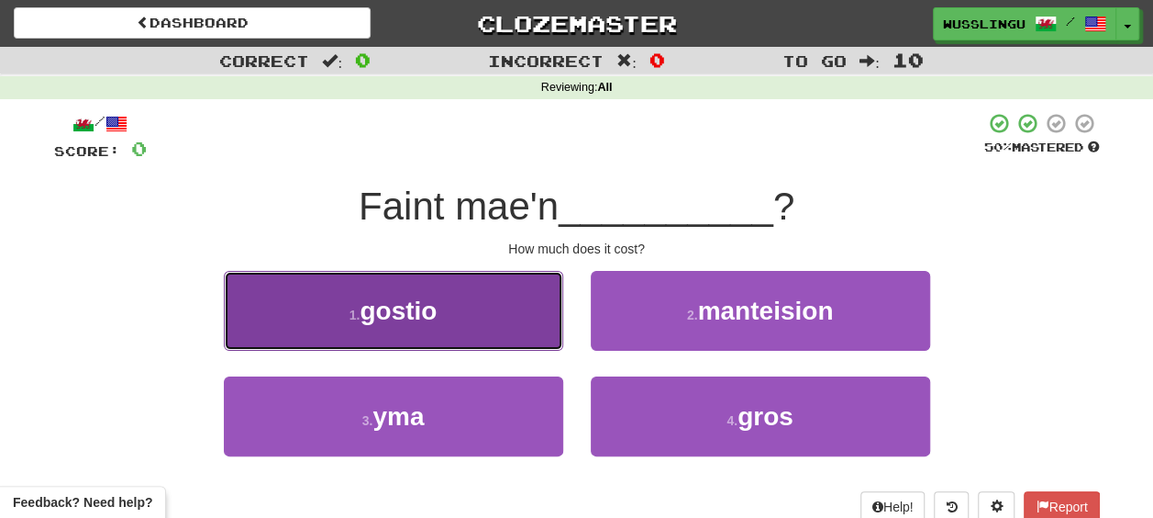
click at [520, 292] on button "1 . gostio" at bounding box center [394, 311] width 340 height 80
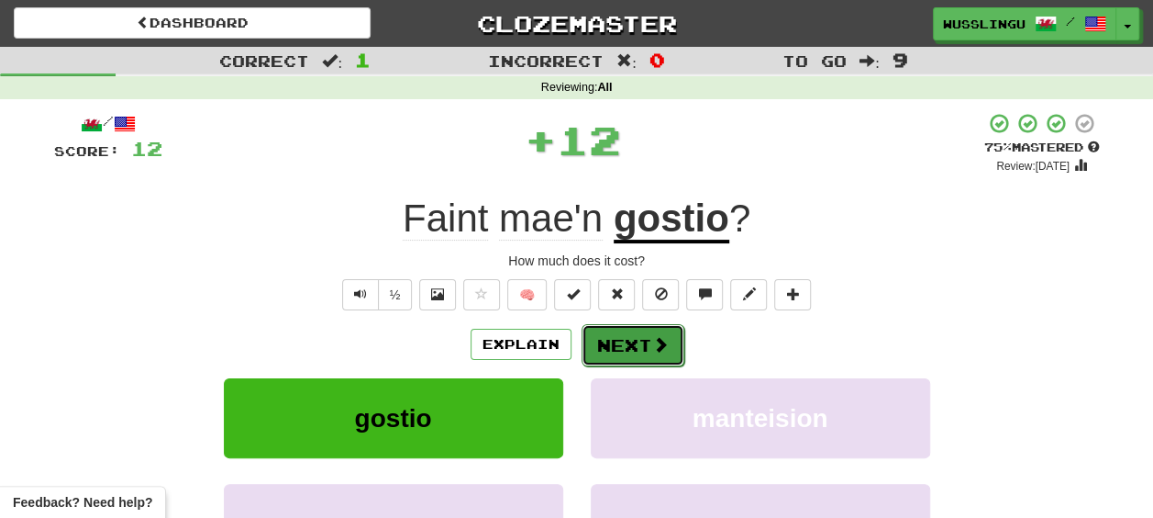
click at [633, 339] on button "Next" at bounding box center [633, 345] width 103 height 42
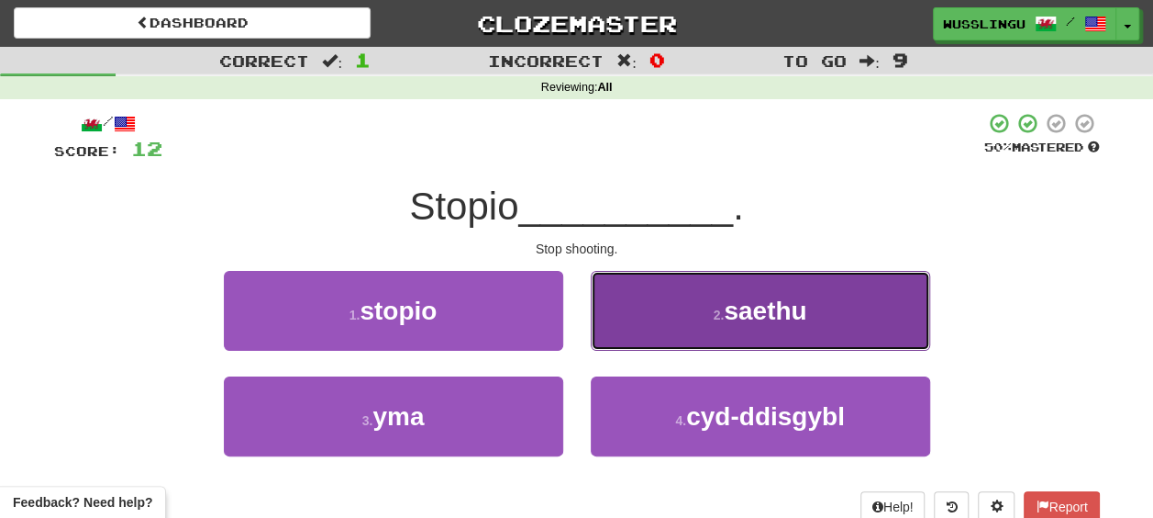
click at [637, 307] on button "2 . saethu" at bounding box center [761, 311] width 340 height 80
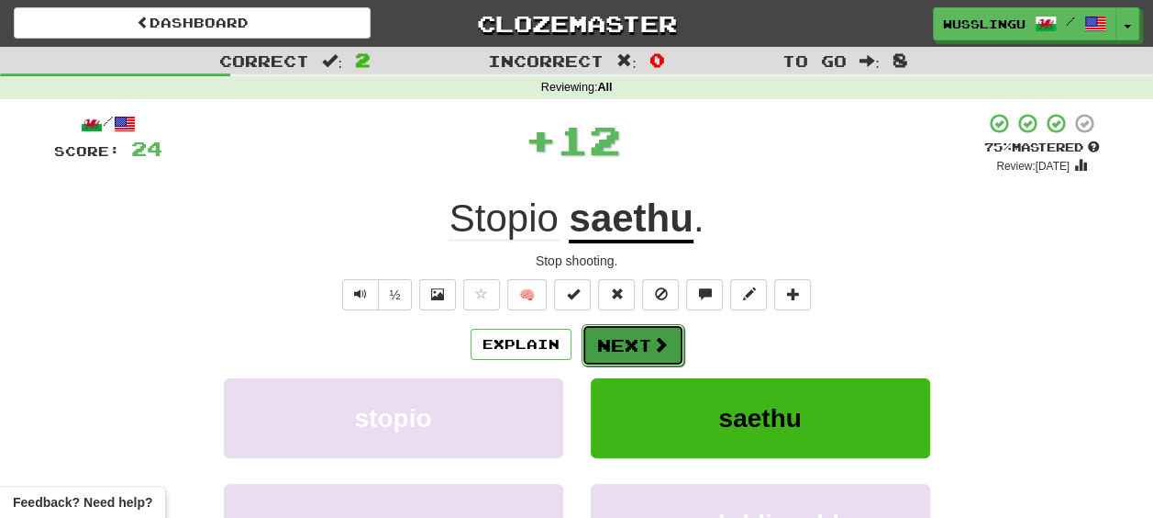
click at [611, 330] on button "Next" at bounding box center [633, 345] width 103 height 42
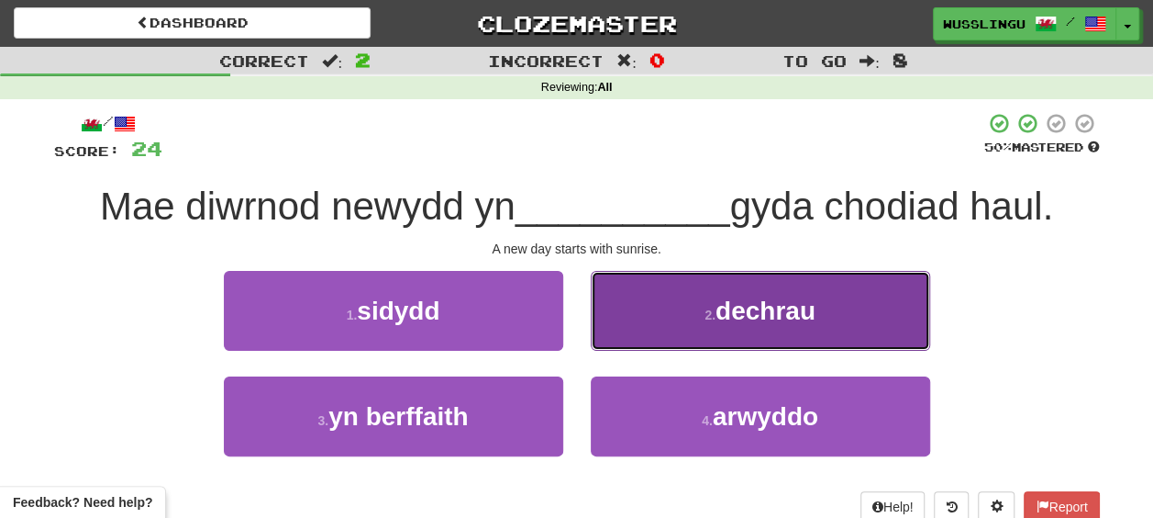
click at [674, 314] on button "2 . dechrau" at bounding box center [761, 311] width 340 height 80
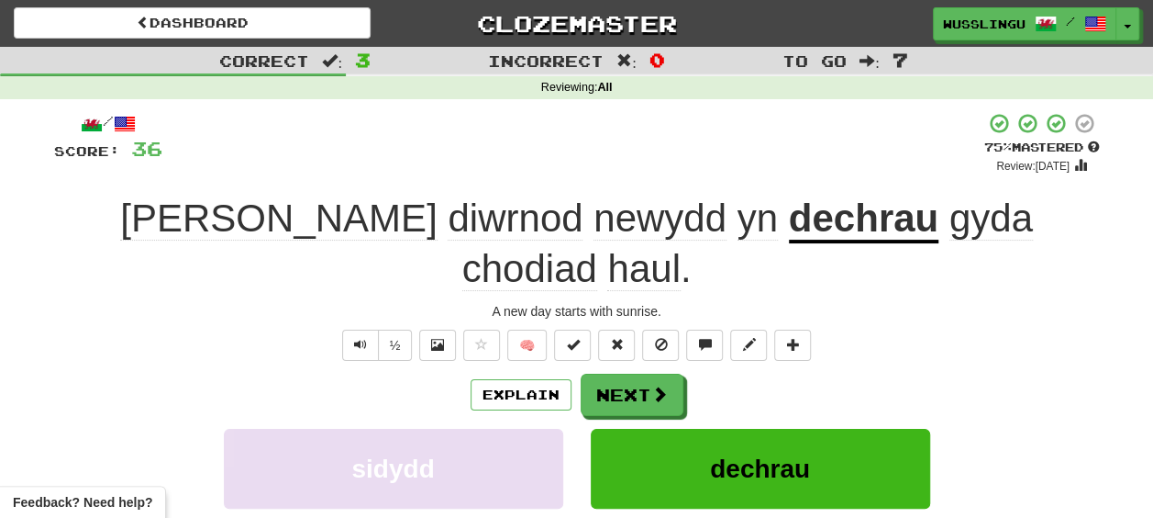
click at [950, 237] on span "gyda" at bounding box center [992, 218] width 84 height 44
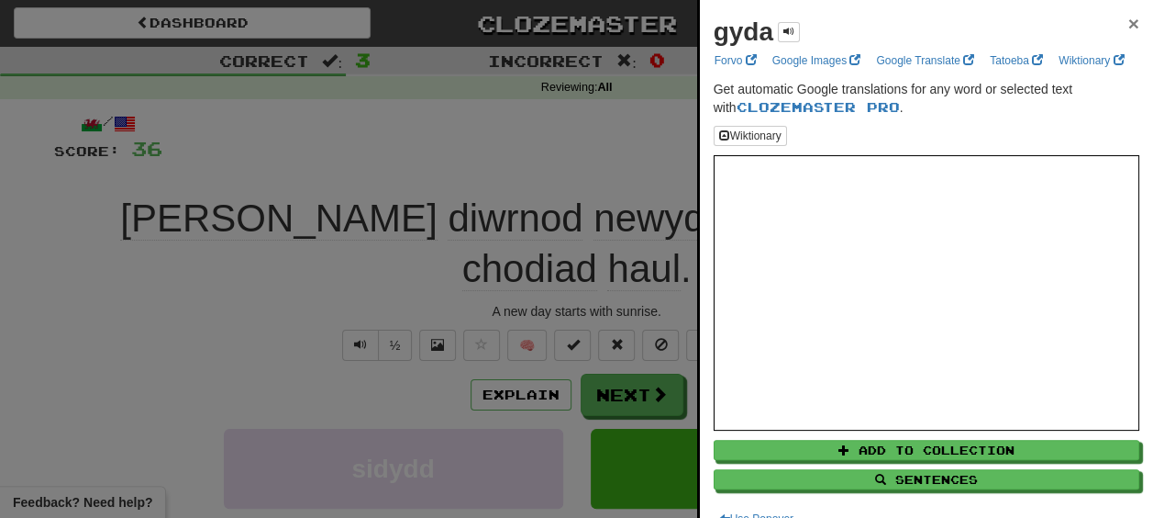
click at [1129, 20] on span "×" at bounding box center [1134, 23] width 11 height 21
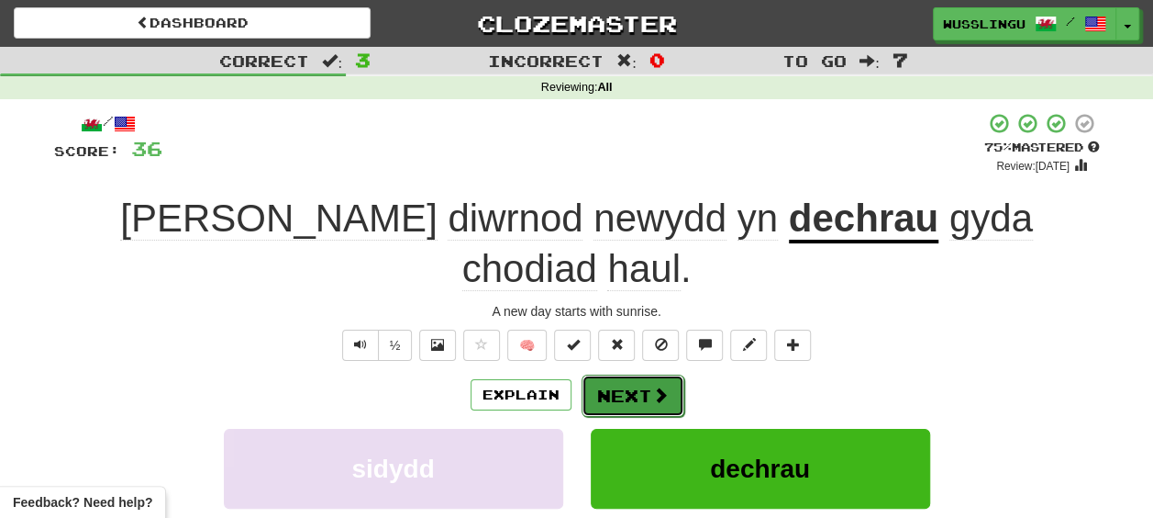
click at [662, 374] on button "Next" at bounding box center [633, 395] width 103 height 42
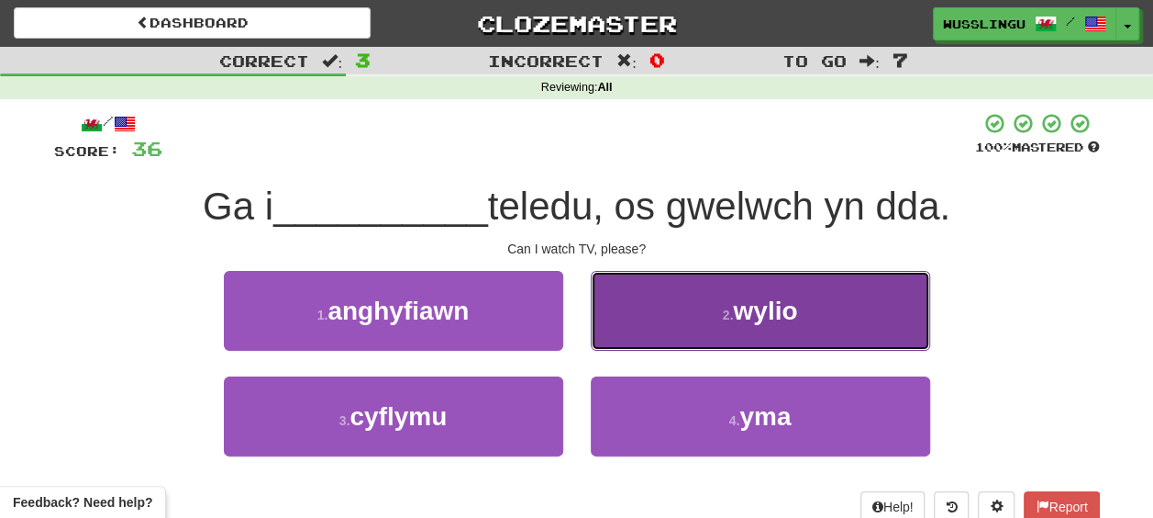
click at [623, 325] on button "2 . wylio" at bounding box center [761, 311] width 340 height 80
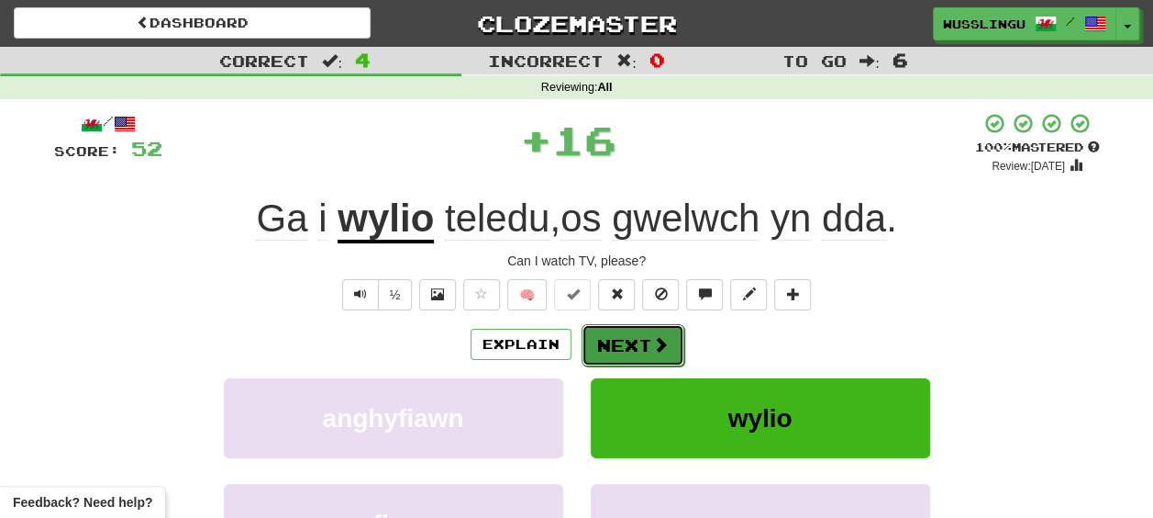
click at [634, 345] on button "Next" at bounding box center [633, 345] width 103 height 42
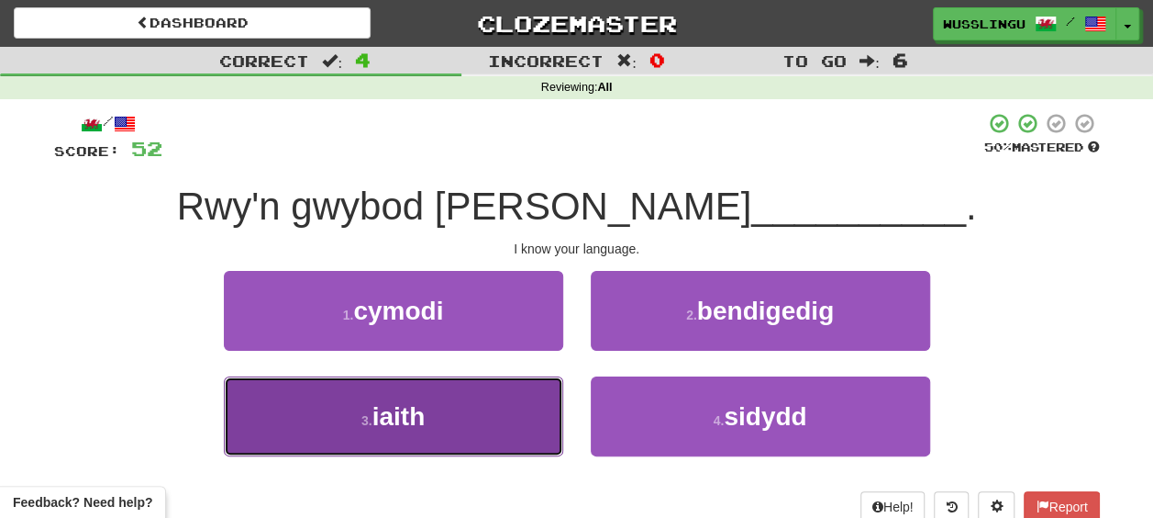
click at [538, 391] on button "3 . iaith" at bounding box center [394, 416] width 340 height 80
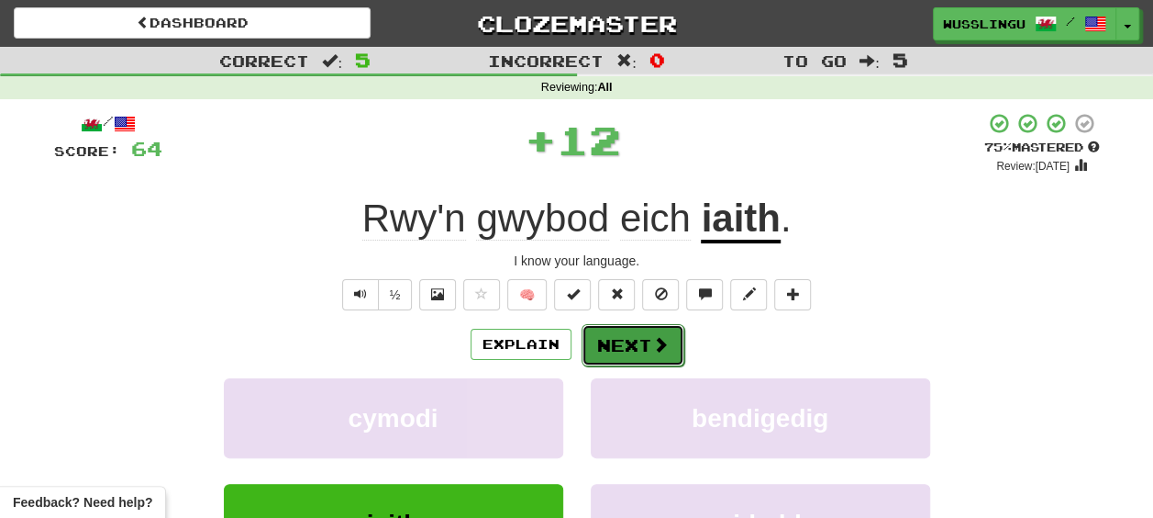
click at [630, 346] on button "Next" at bounding box center [633, 345] width 103 height 42
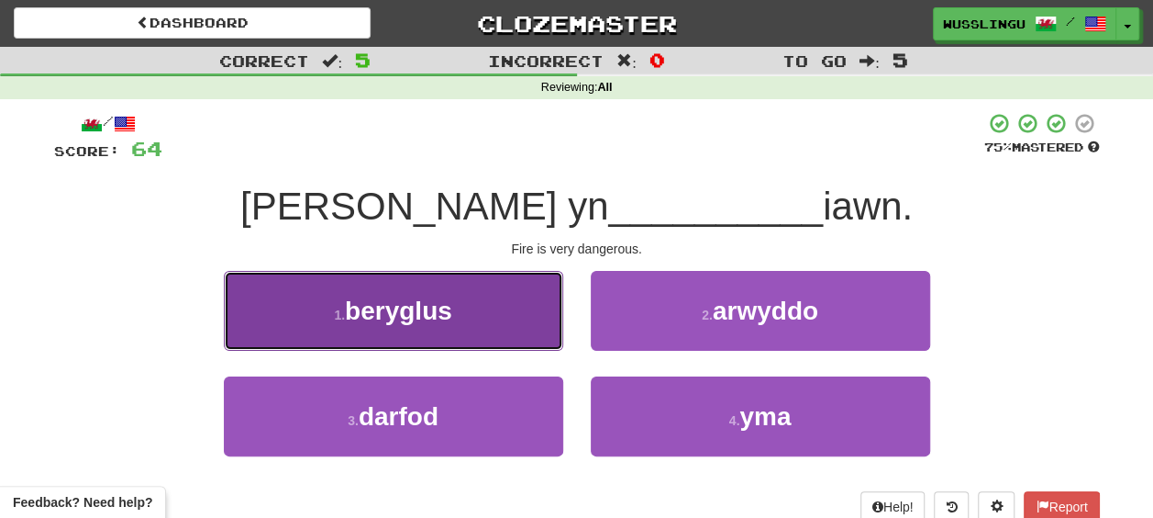
click at [554, 345] on button "1 . beryglus" at bounding box center [394, 311] width 340 height 80
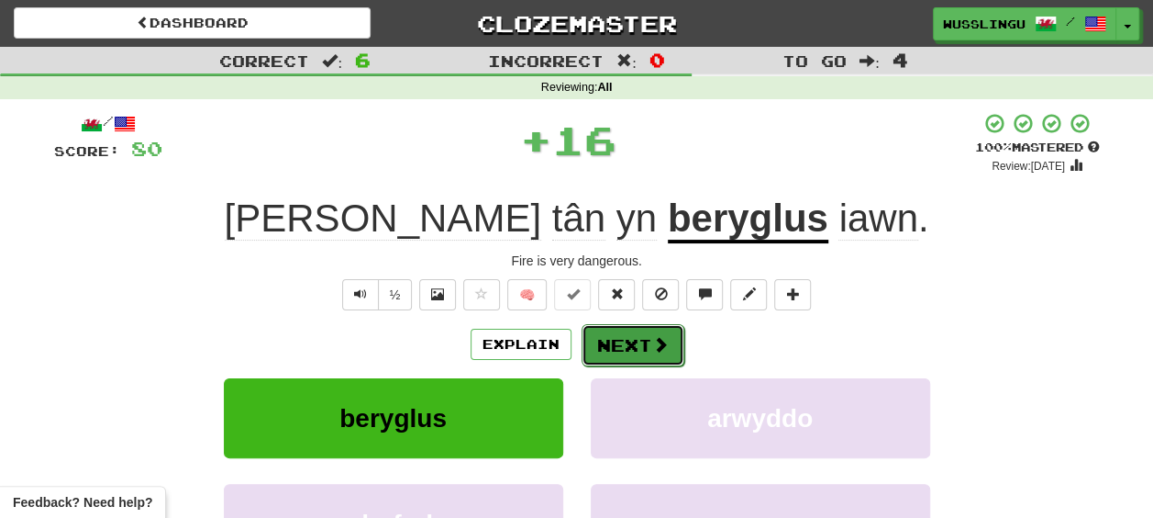
click at [640, 342] on button "Next" at bounding box center [633, 345] width 103 height 42
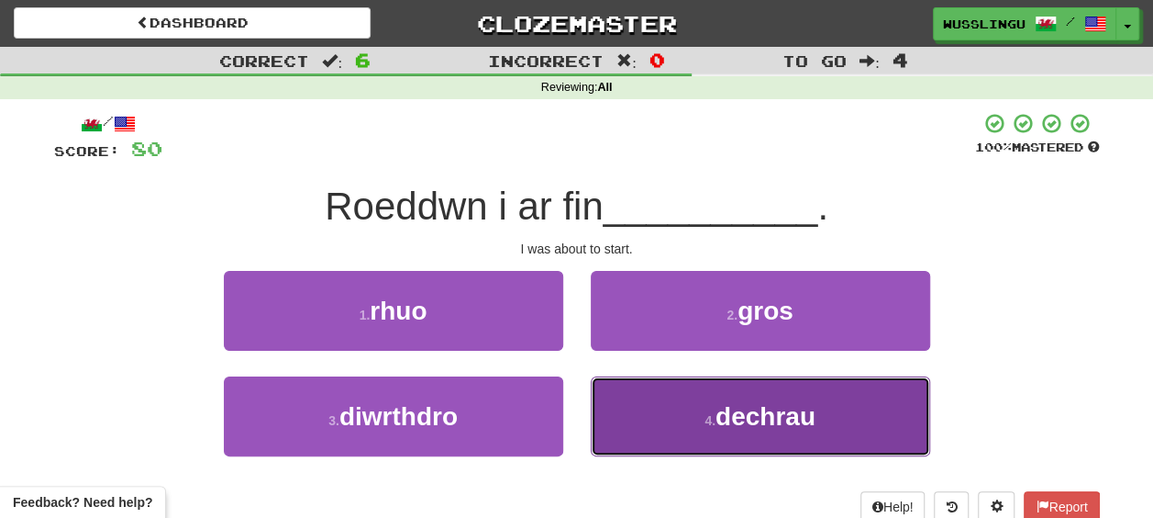
click at [666, 405] on button "4 . dechrau" at bounding box center [761, 416] width 340 height 80
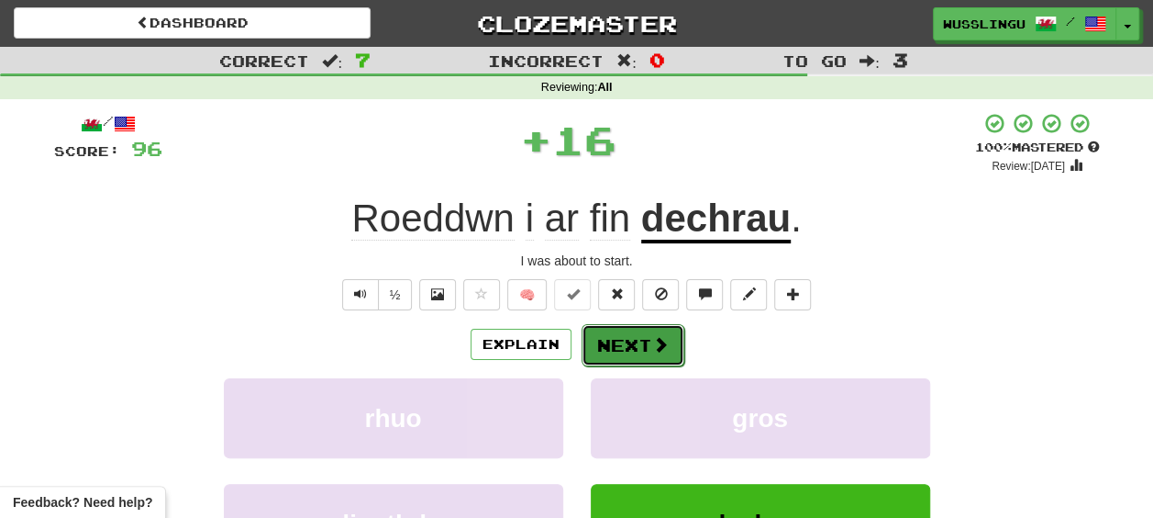
click at [648, 342] on button "Next" at bounding box center [633, 345] width 103 height 42
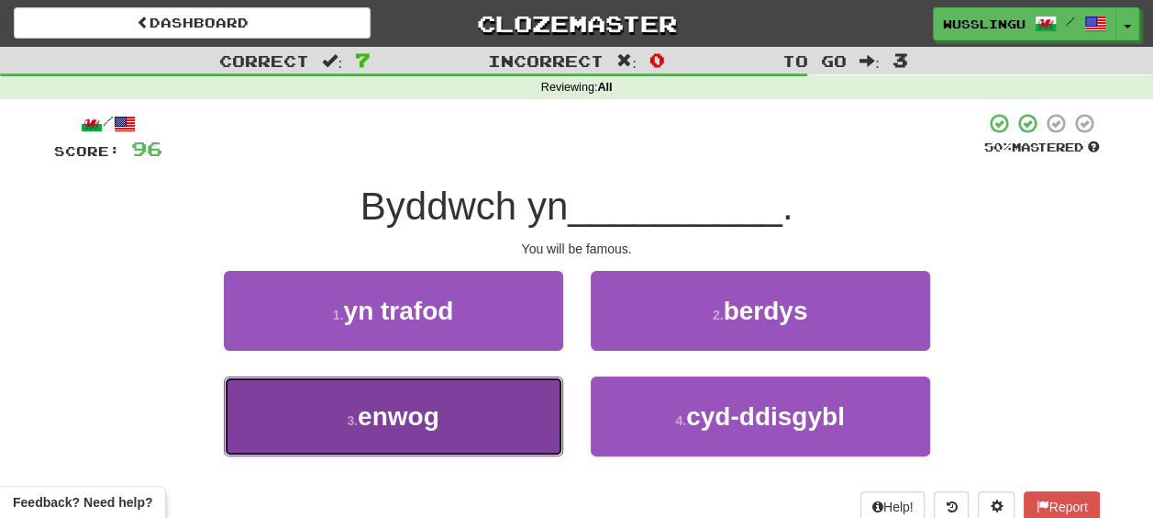
click at [538, 405] on button "3 . enwog" at bounding box center [394, 416] width 340 height 80
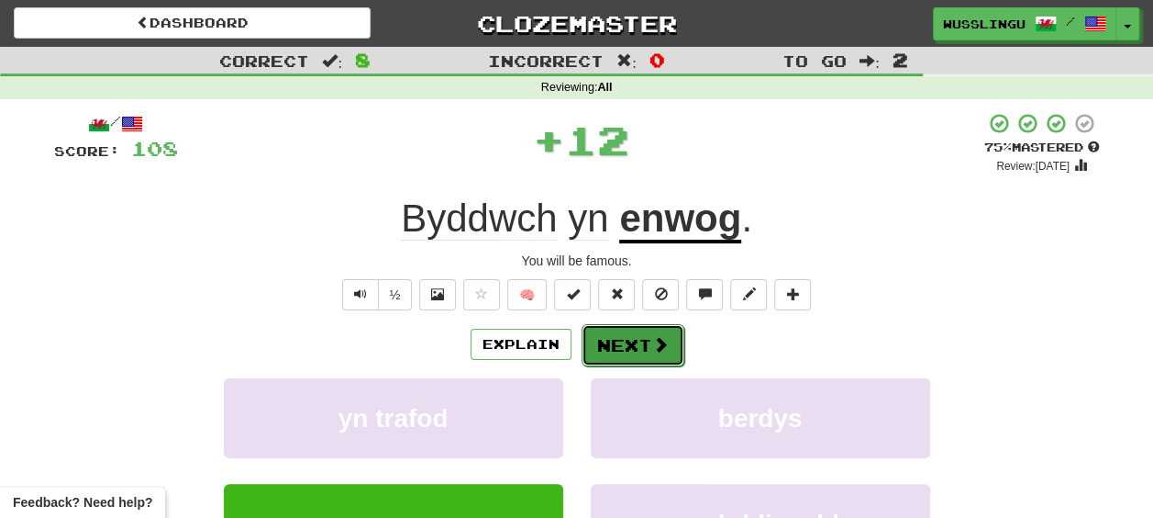
click at [637, 340] on button "Next" at bounding box center [633, 345] width 103 height 42
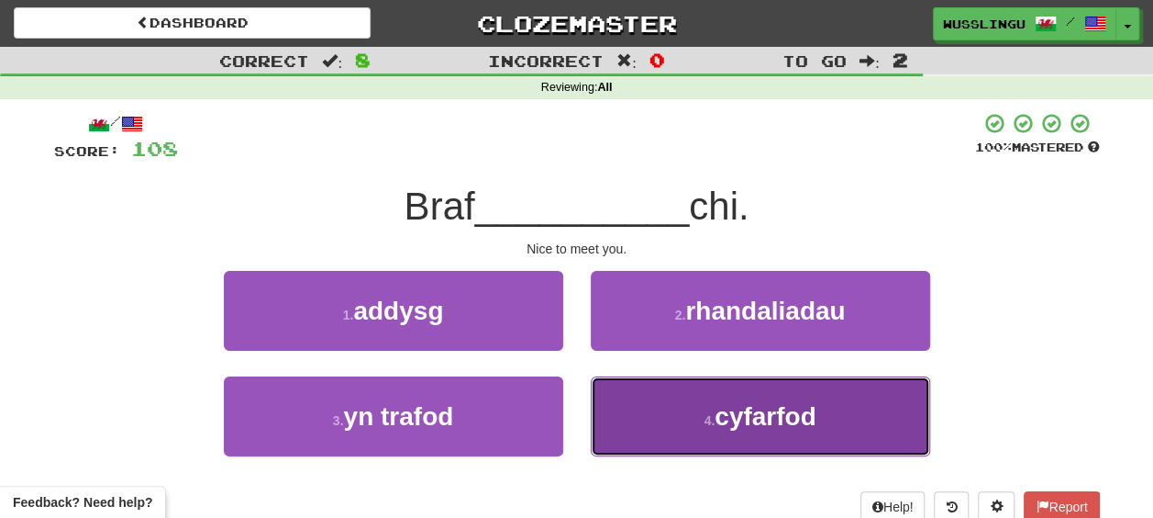
click at [650, 402] on button "4 . cyfarfod" at bounding box center [761, 416] width 340 height 80
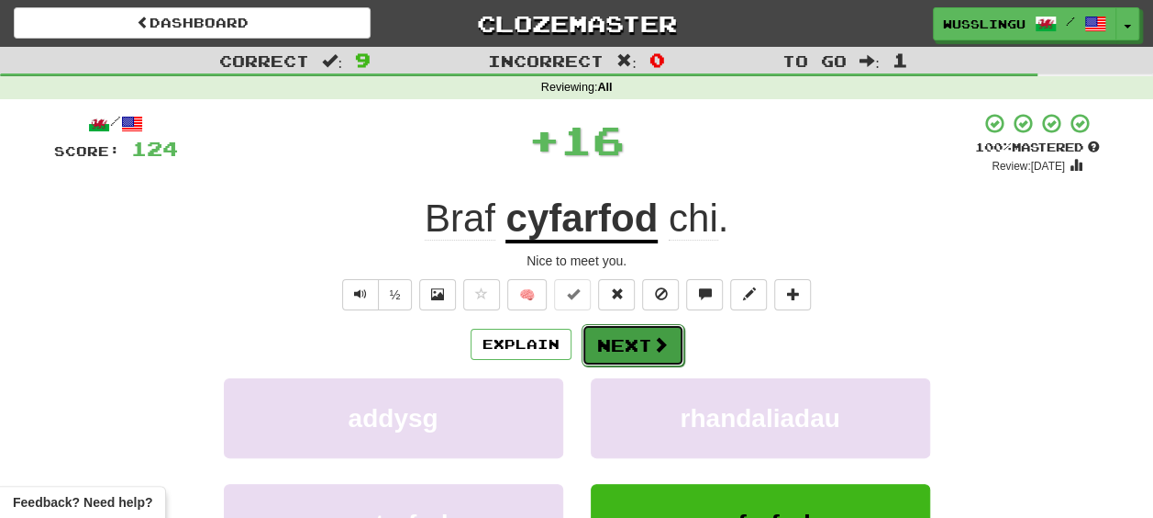
click at [640, 330] on button "Next" at bounding box center [633, 345] width 103 height 42
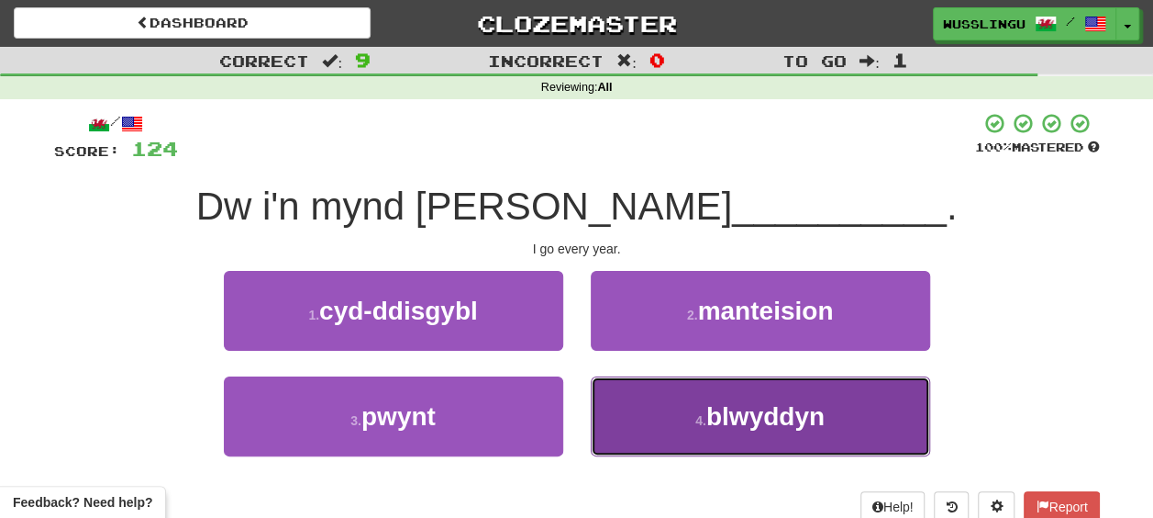
click at [634, 403] on button "4 . blwyddyn" at bounding box center [761, 416] width 340 height 80
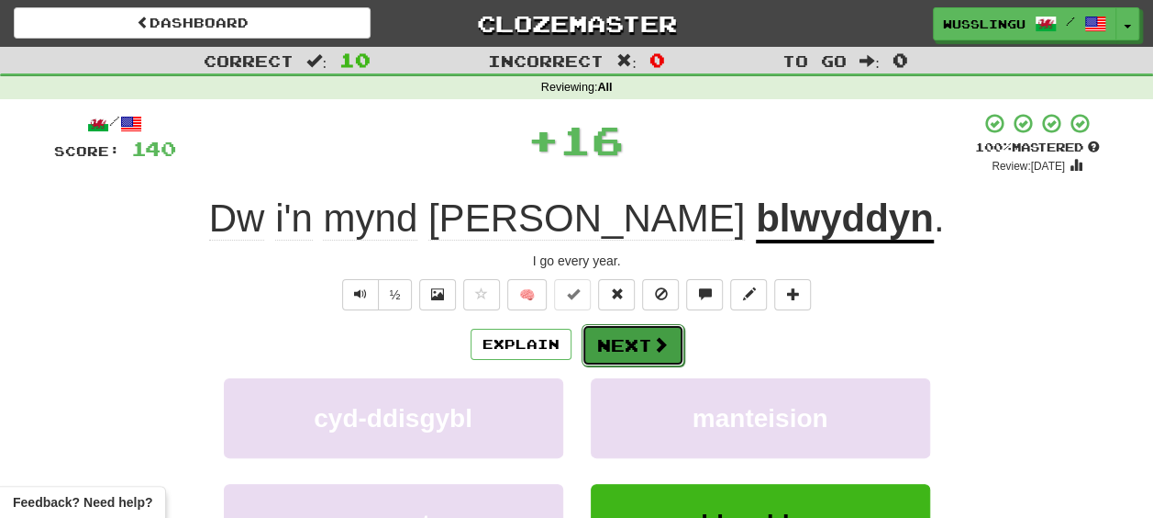
click at [629, 347] on button "Next" at bounding box center [633, 345] width 103 height 42
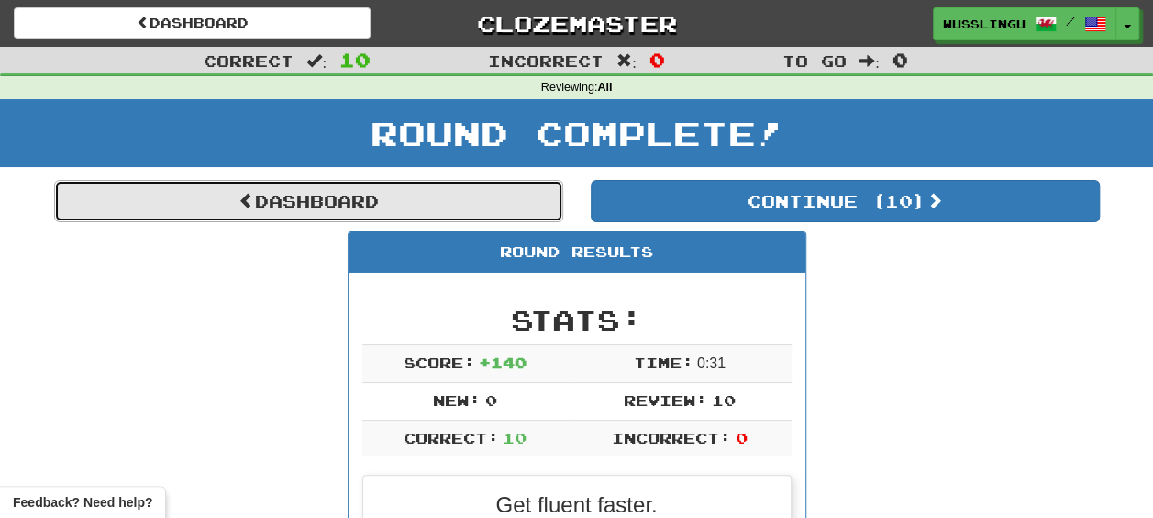
click at [405, 195] on link "Dashboard" at bounding box center [308, 201] width 509 height 42
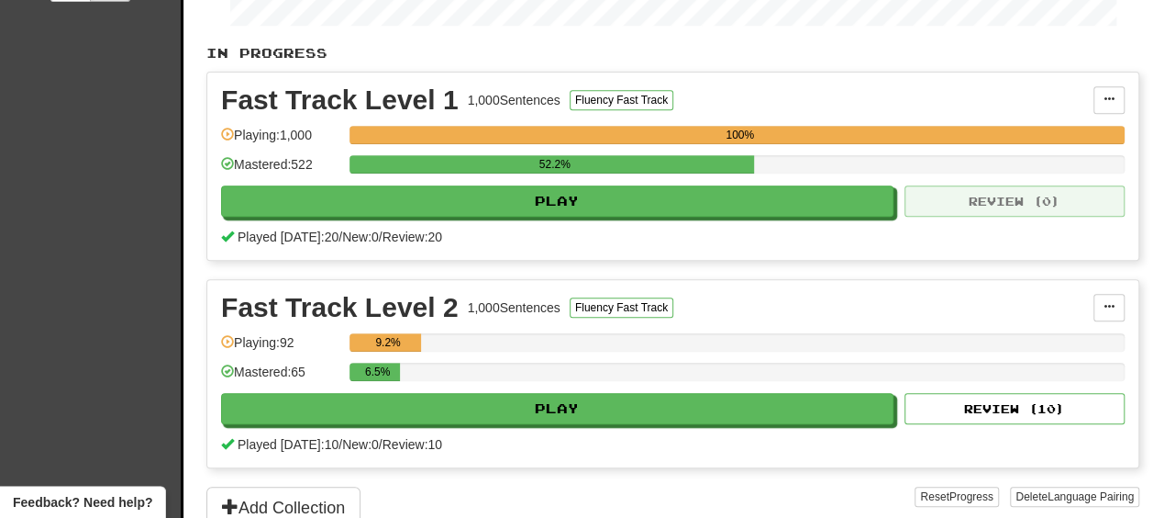
scroll to position [352, 0]
